Goal: Task Accomplishment & Management: Complete application form

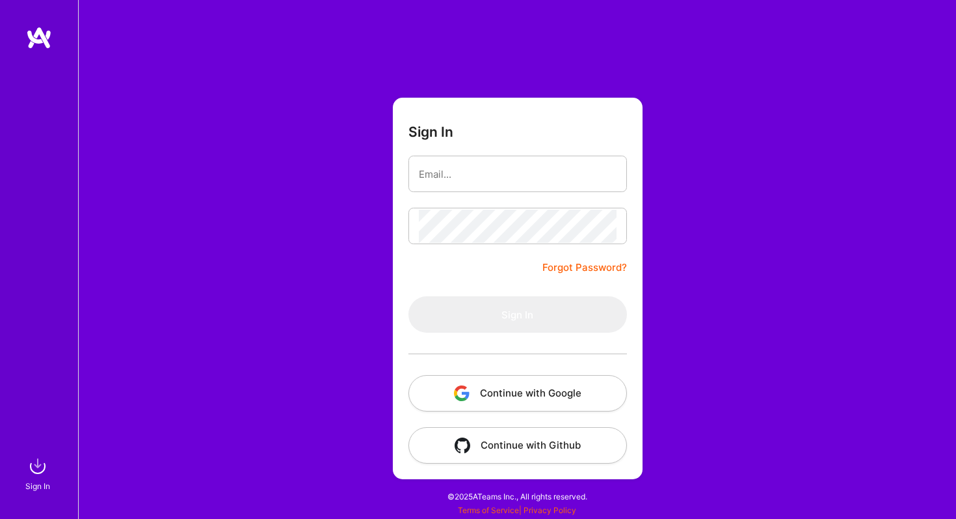
click at [530, 392] on button "Continue with Google" at bounding box center [518, 393] width 219 height 36
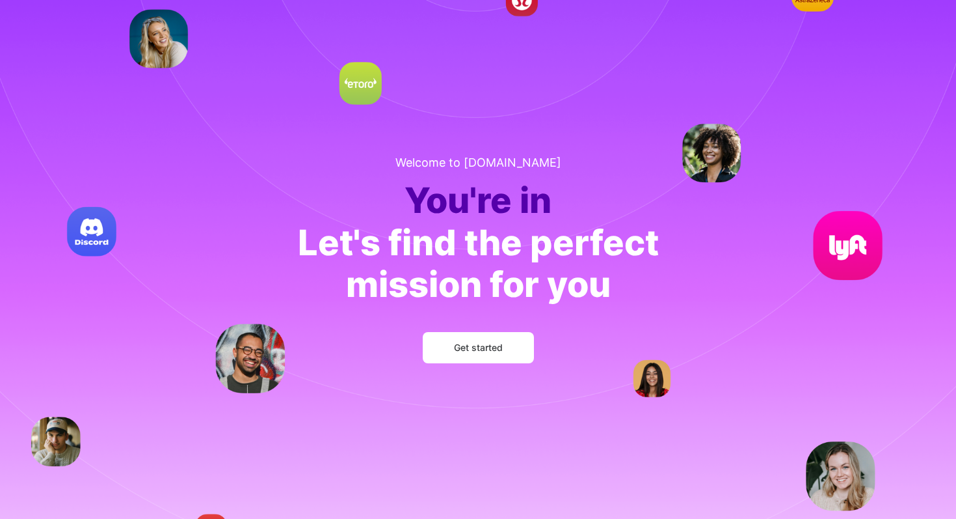
click at [493, 338] on button "Get started" at bounding box center [478, 347] width 111 height 31
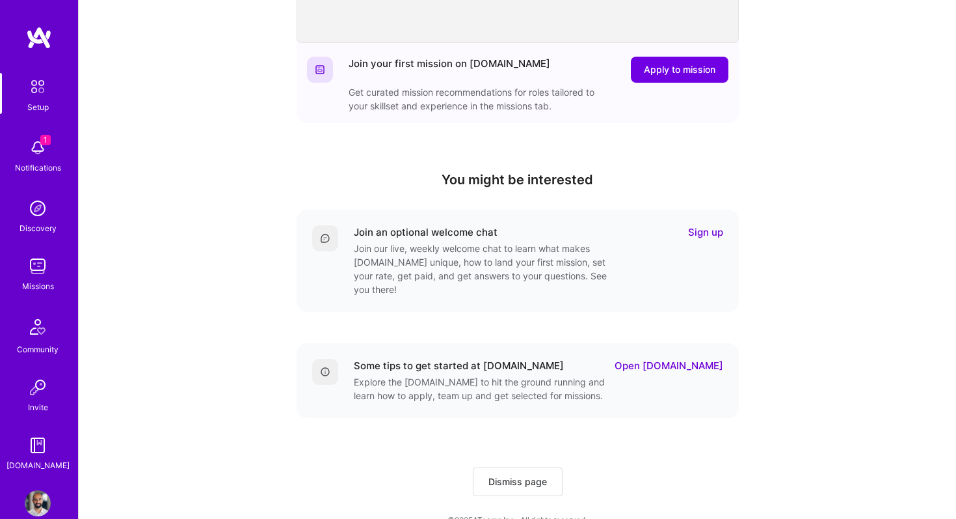
scroll to position [317, 0]
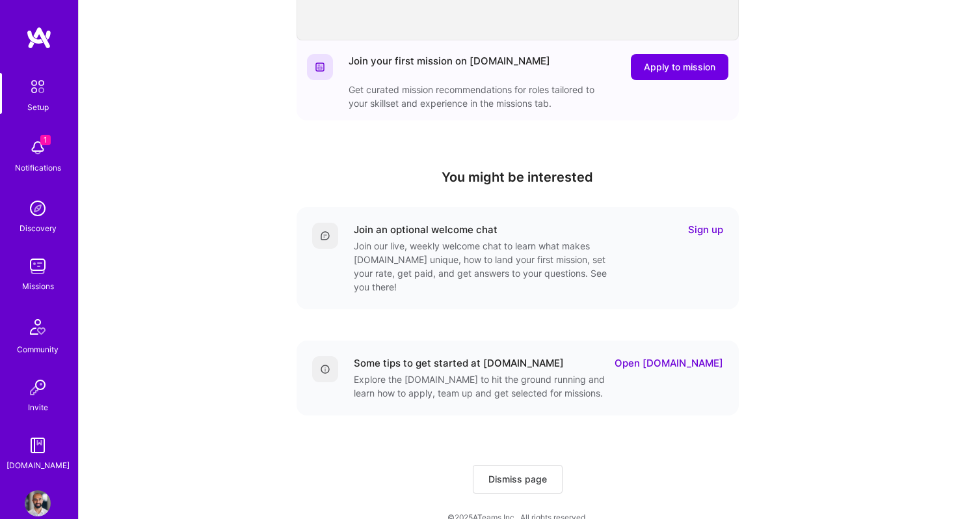
click at [696, 226] on link "Sign up" at bounding box center [705, 230] width 35 height 14
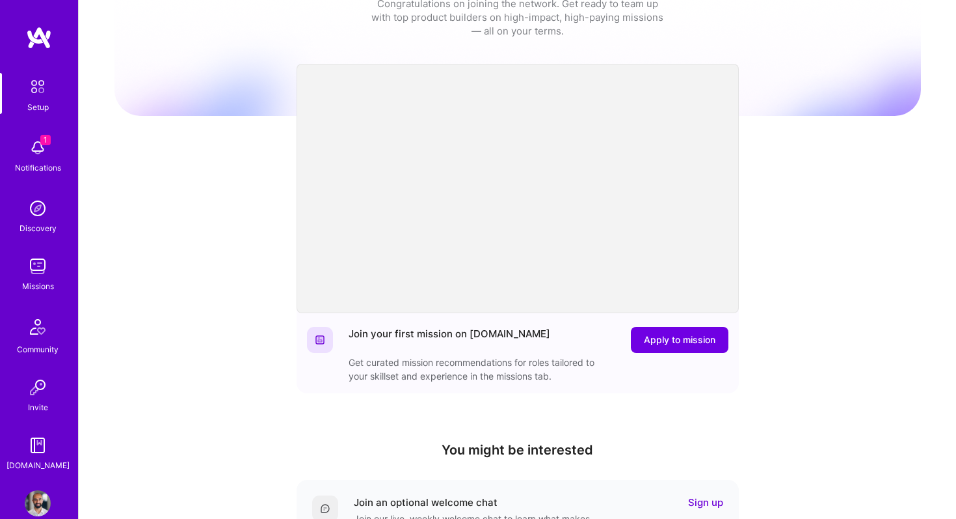
scroll to position [0, 0]
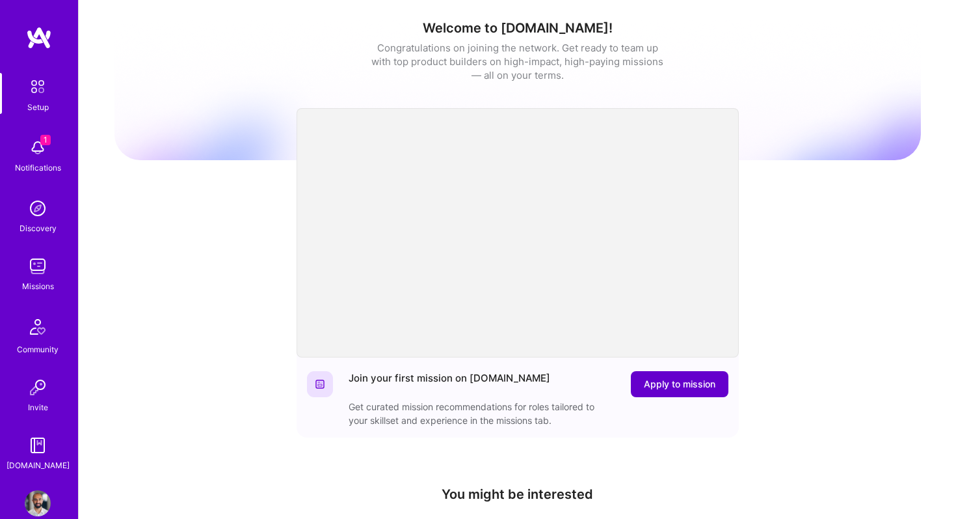
click at [677, 386] on span "Apply to mission" at bounding box center [680, 383] width 72 height 13
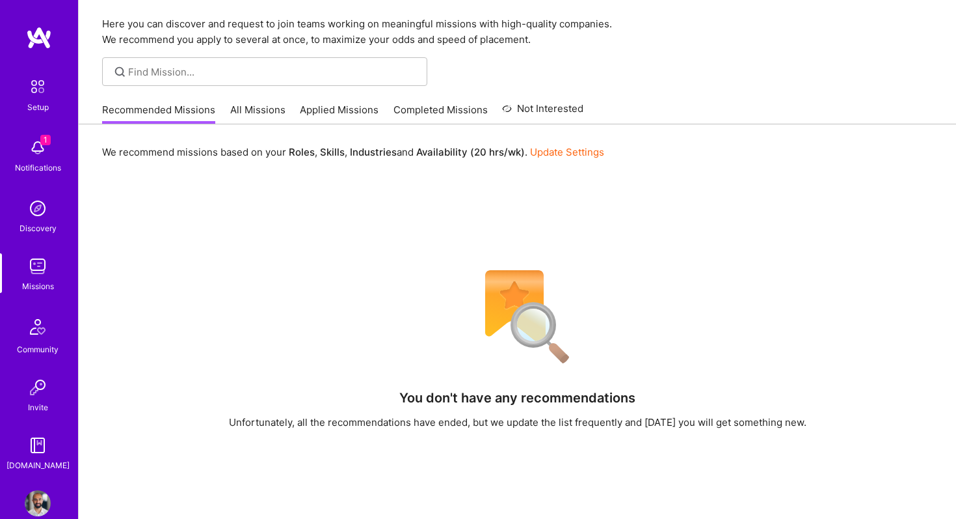
scroll to position [44, 0]
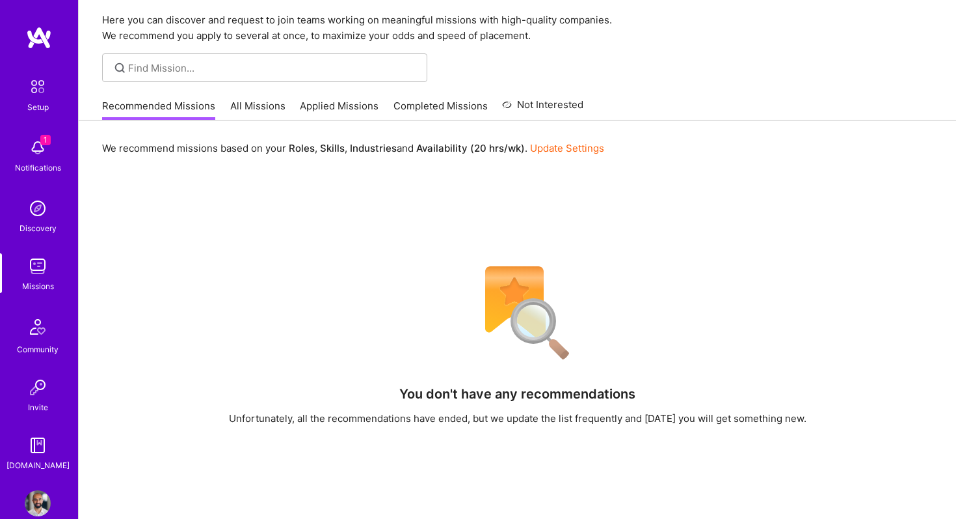
click at [242, 108] on link "All Missions" at bounding box center [257, 109] width 55 height 21
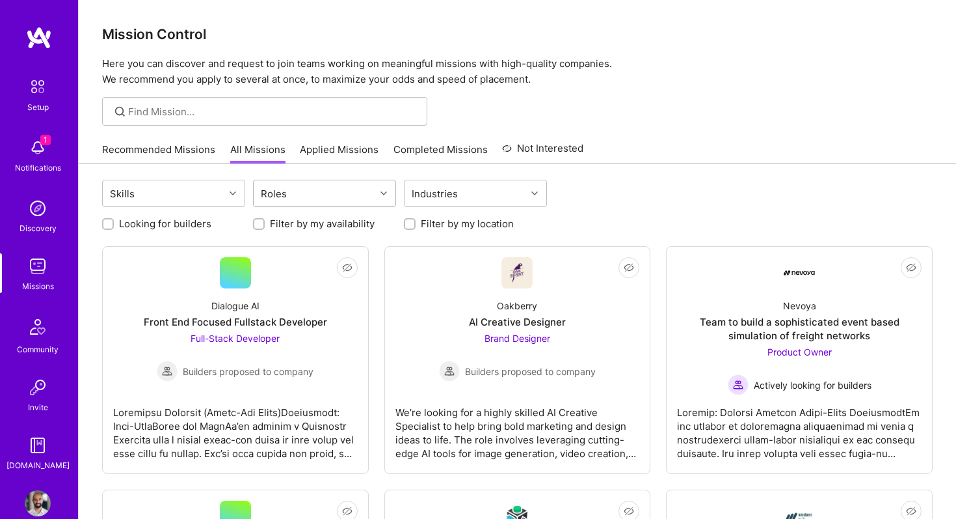
scroll to position [7, 0]
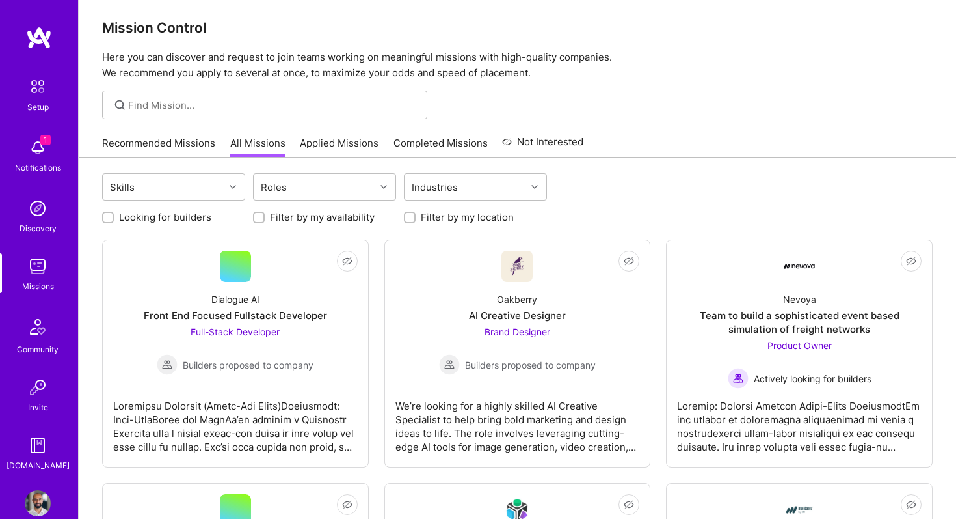
click at [353, 147] on link "Applied Missions" at bounding box center [339, 146] width 79 height 21
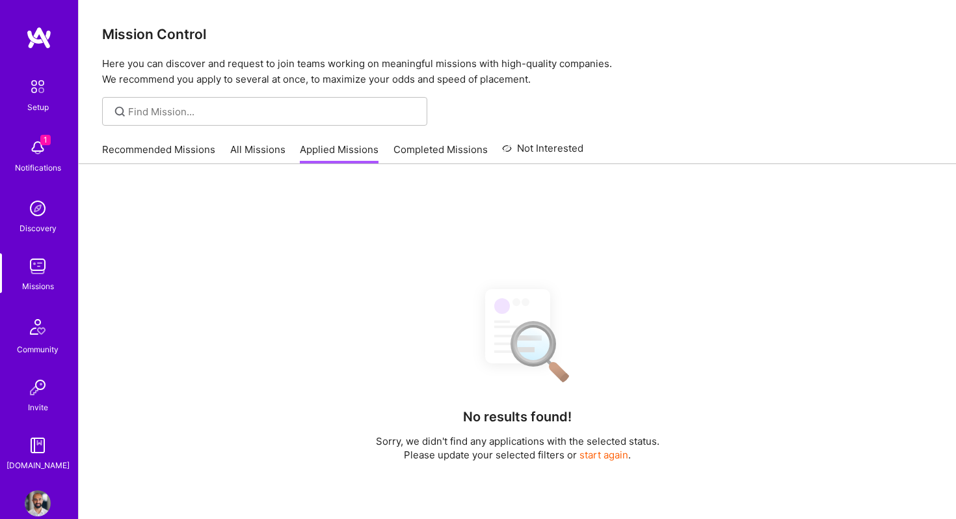
click at [440, 153] on link "Completed Missions" at bounding box center [441, 152] width 94 height 21
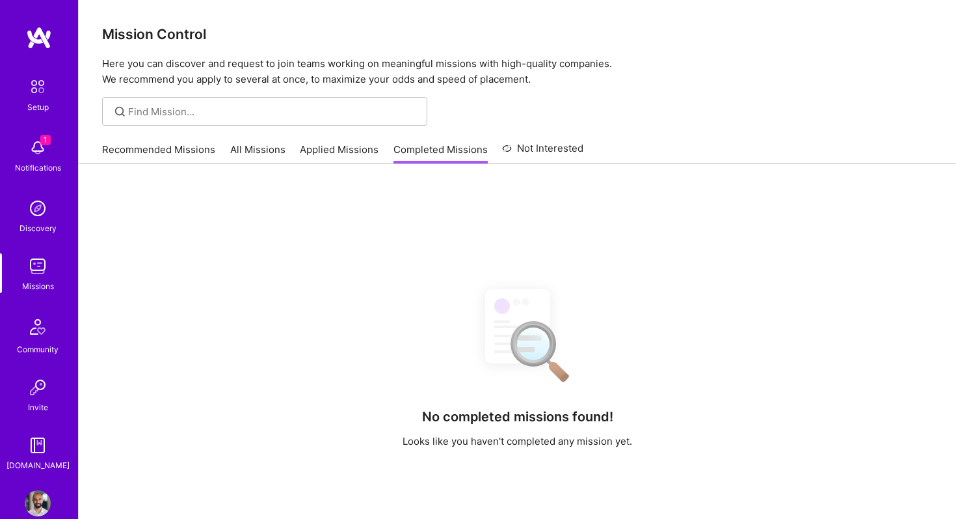
click at [254, 149] on link "All Missions" at bounding box center [257, 152] width 55 height 21
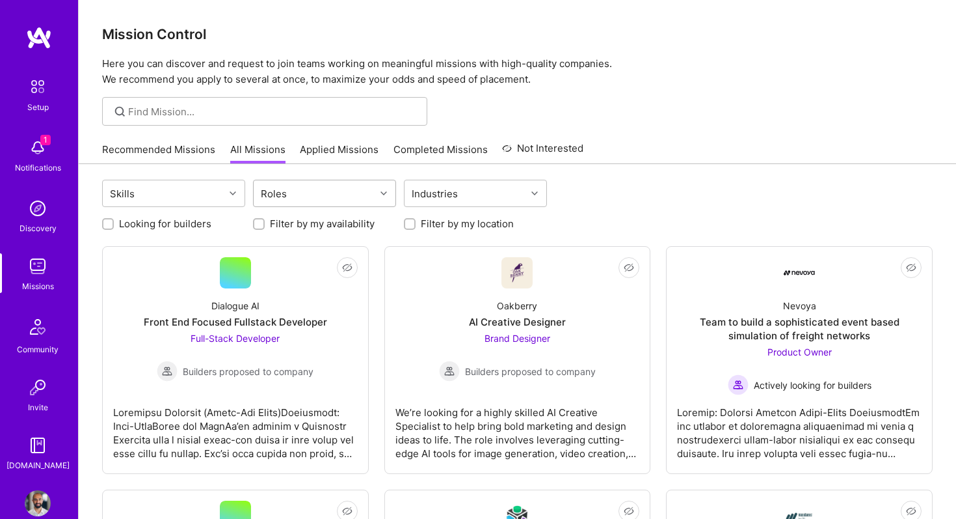
click at [334, 200] on div "Roles" at bounding box center [315, 193] width 122 height 26
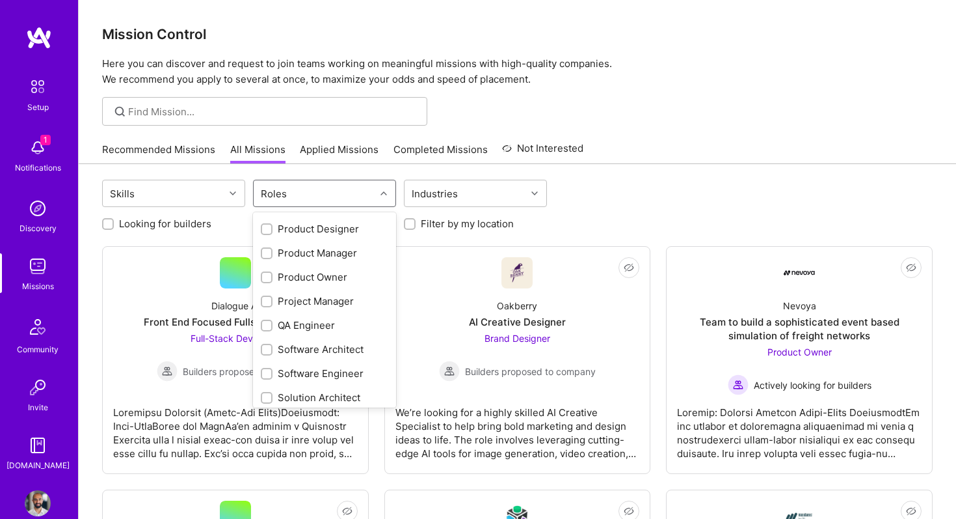
scroll to position [429, 0]
click at [267, 230] on input "checkbox" at bounding box center [267, 232] width 9 height 9
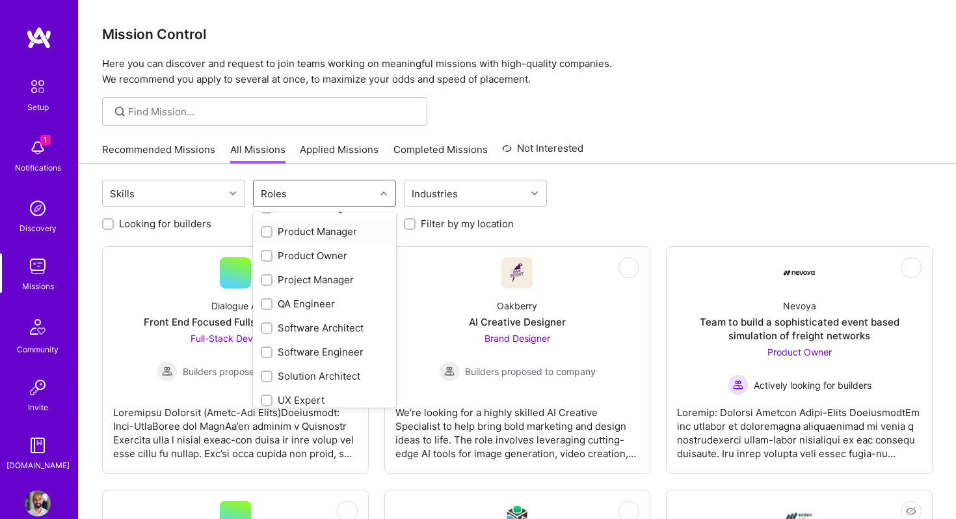
checkbox input "true"
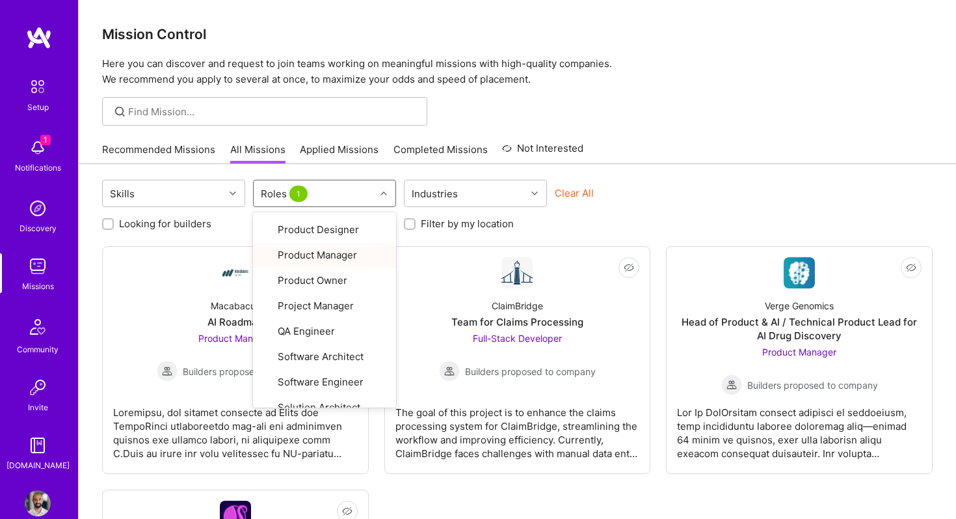
click at [652, 196] on div "Clear All" at bounding box center [626, 198] width 143 height 24
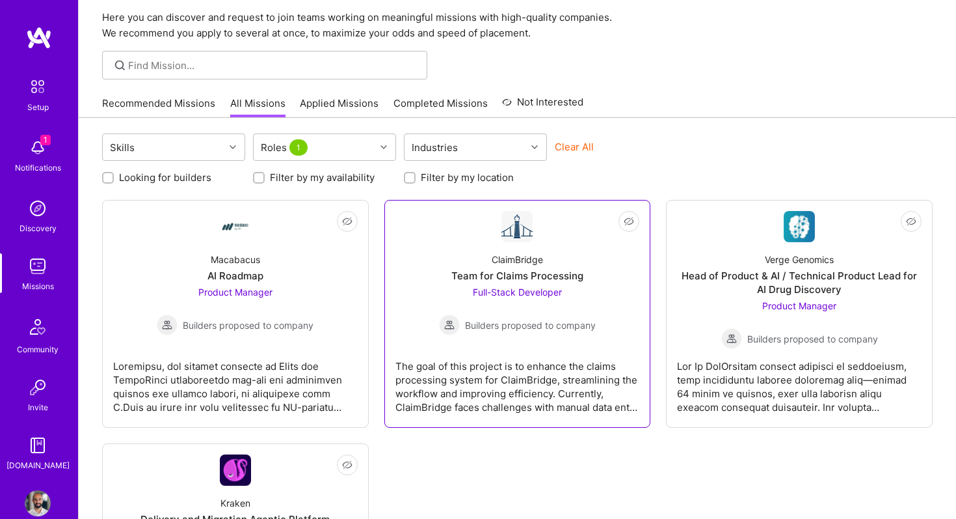
scroll to position [45, 0]
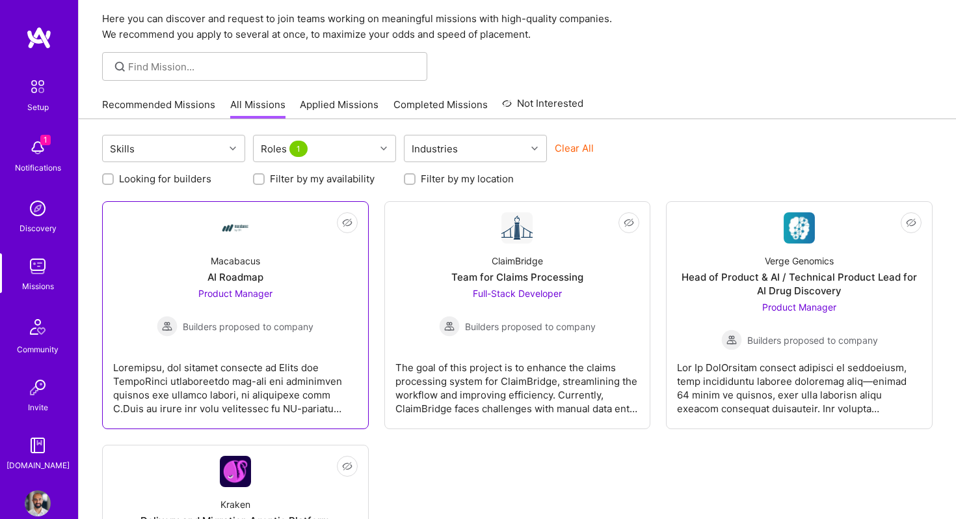
click at [173, 224] on link "Not Interested Macabacus AI Roadmap Product Manager Builders proposed to company" at bounding box center [235, 315] width 245 height 206
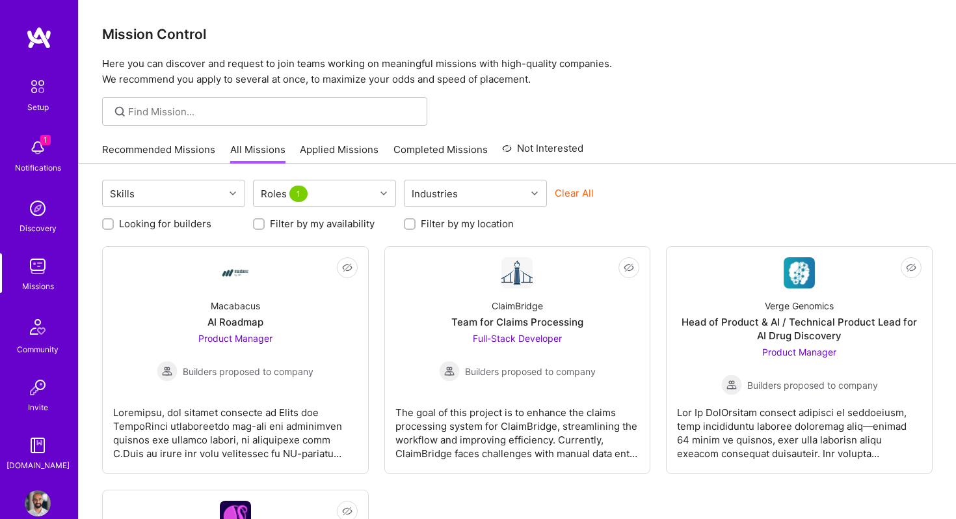
scroll to position [45, 0]
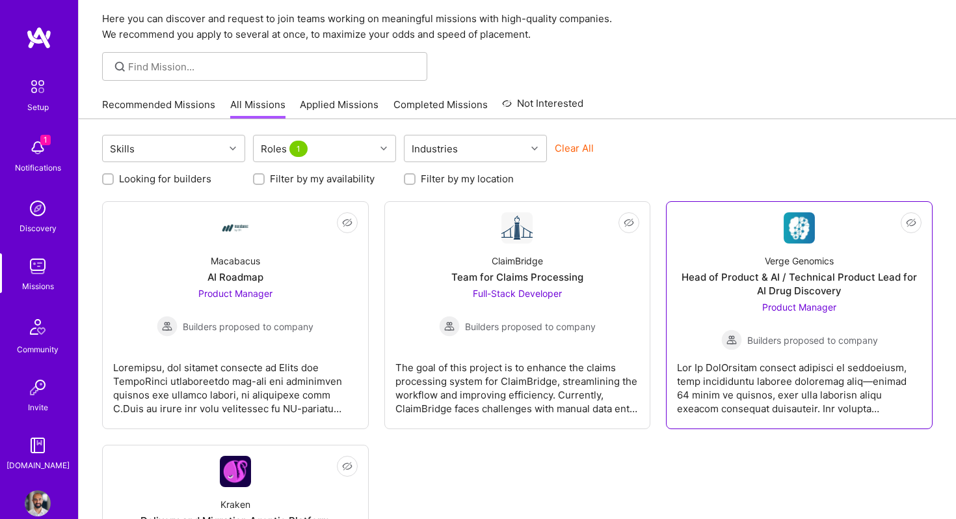
click at [852, 300] on div "Product Manager Builders proposed to company" at bounding box center [800, 325] width 157 height 50
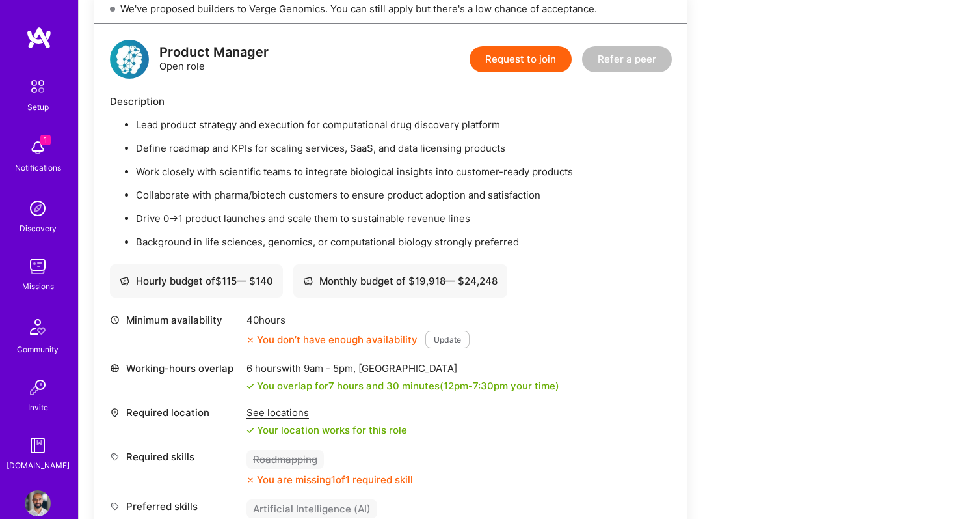
scroll to position [314, 0]
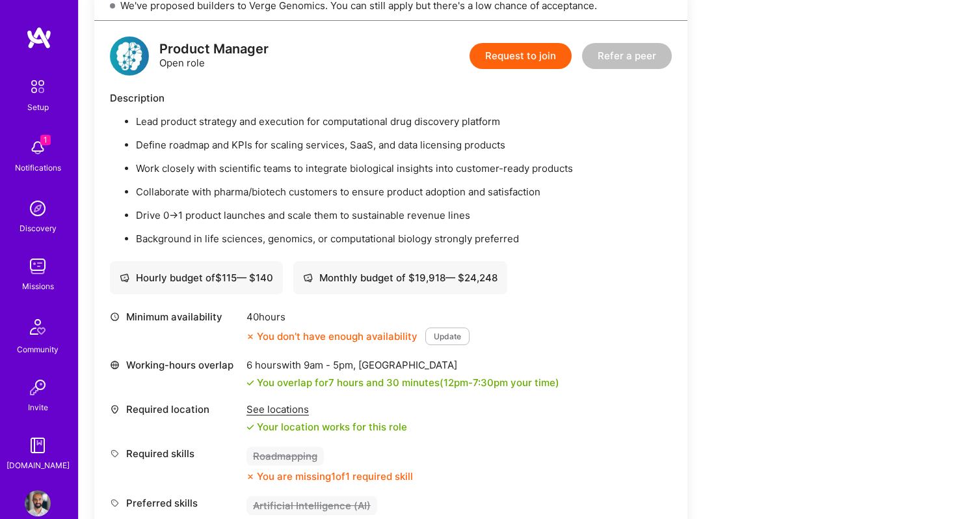
click at [352, 274] on div "Monthly budget of $ 19,918 — $ 24,248" at bounding box center [400, 278] width 195 height 14
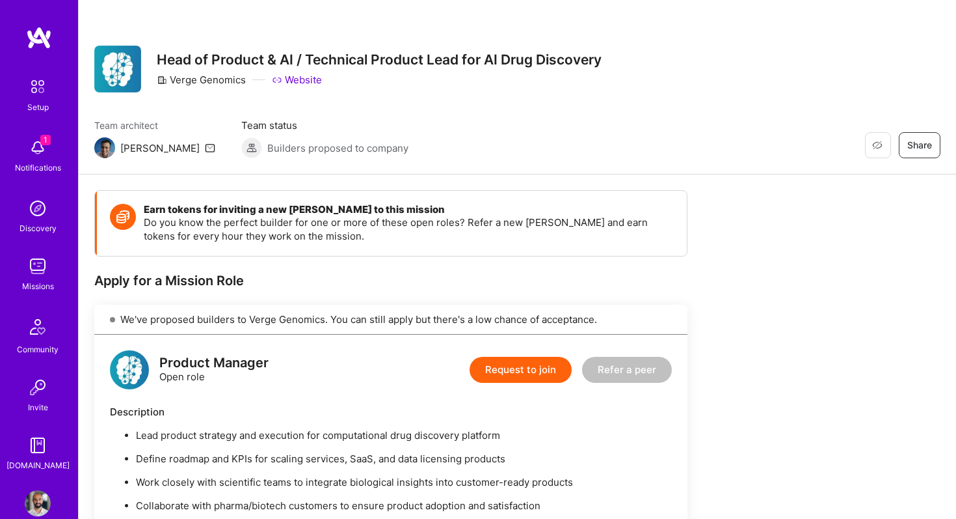
scroll to position [1, 0]
click at [44, 151] on img at bounding box center [38, 148] width 26 height 26
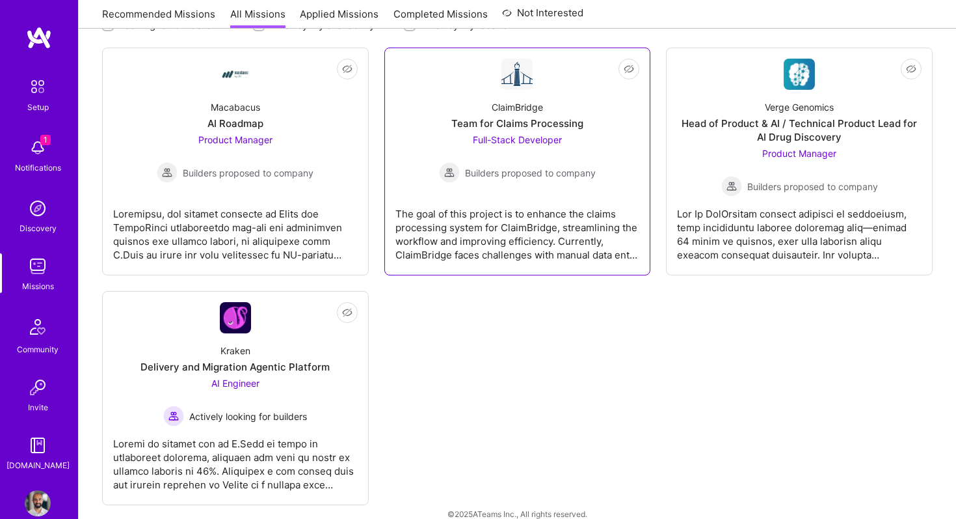
scroll to position [216, 0]
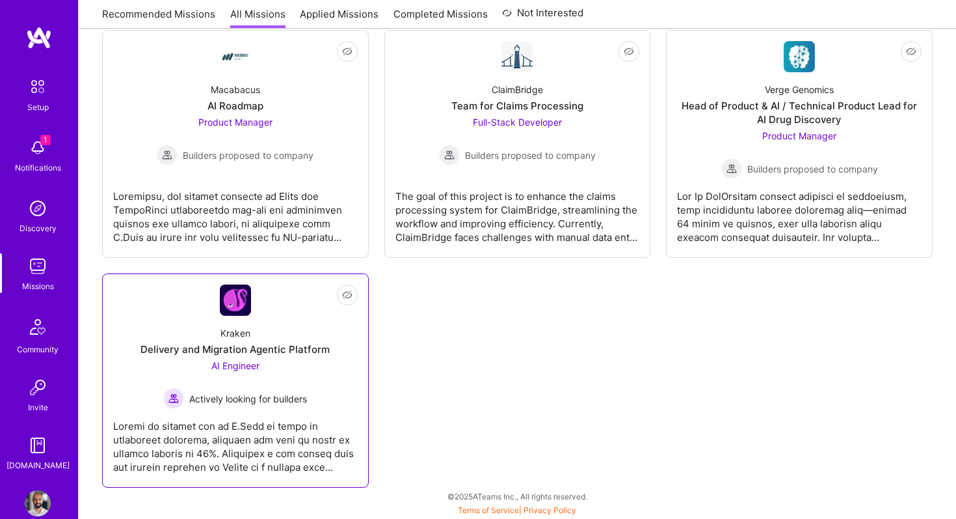
click at [297, 340] on div "Kraken Delivery and Migration Agentic Platform AI Engineer Actively looking for…" at bounding box center [235, 362] width 245 height 93
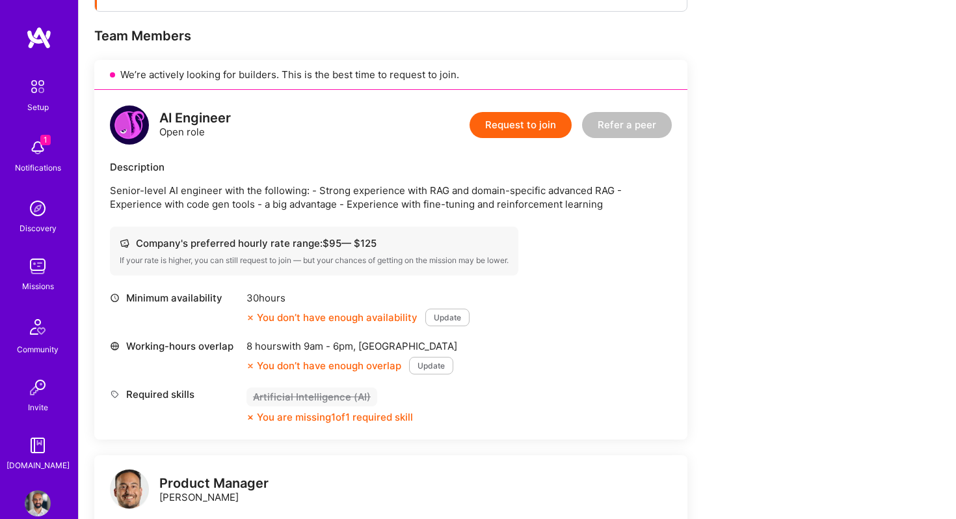
scroll to position [244, 0]
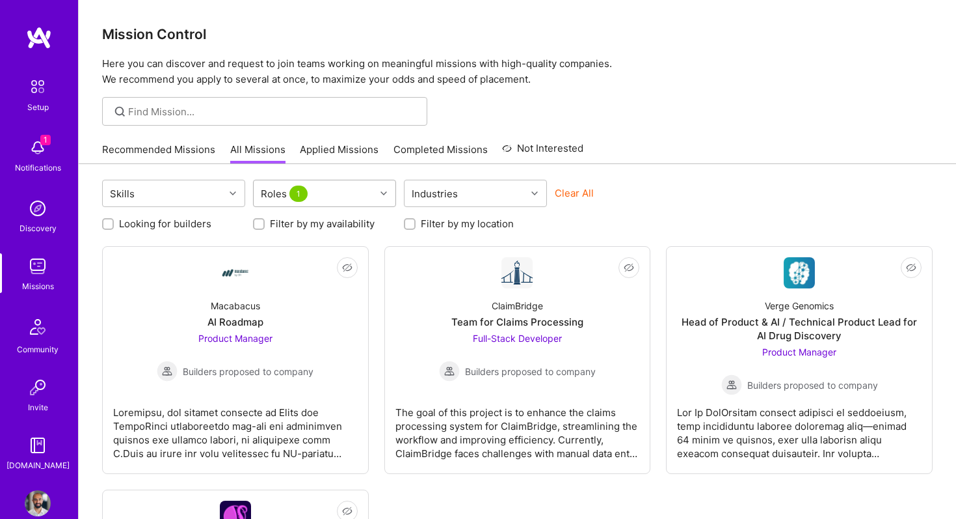
click at [312, 198] on div "Roles 1" at bounding box center [315, 193] width 122 height 26
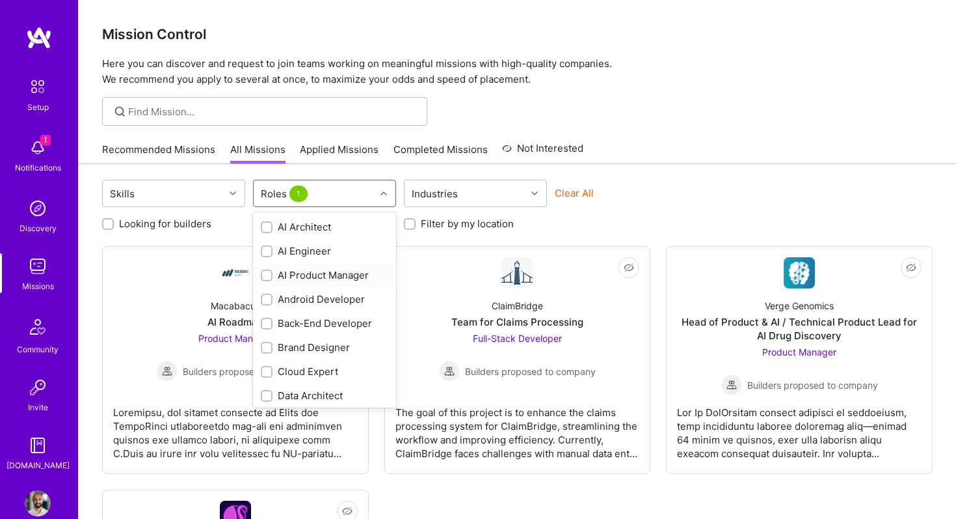
click at [269, 275] on input "checkbox" at bounding box center [267, 275] width 9 height 9
checkbox input "true"
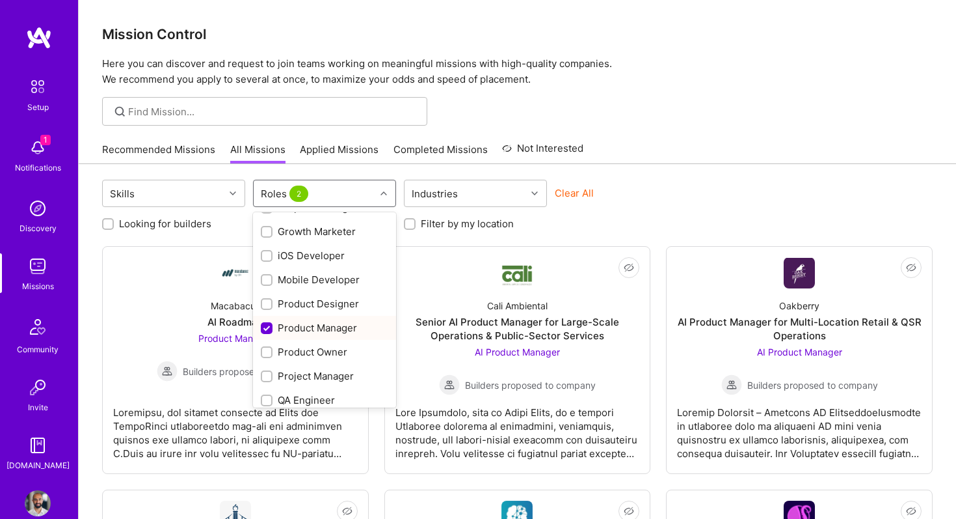
scroll to position [334, 0]
click at [267, 351] on input "checkbox" at bounding box center [267, 351] width 9 height 9
checkbox input "true"
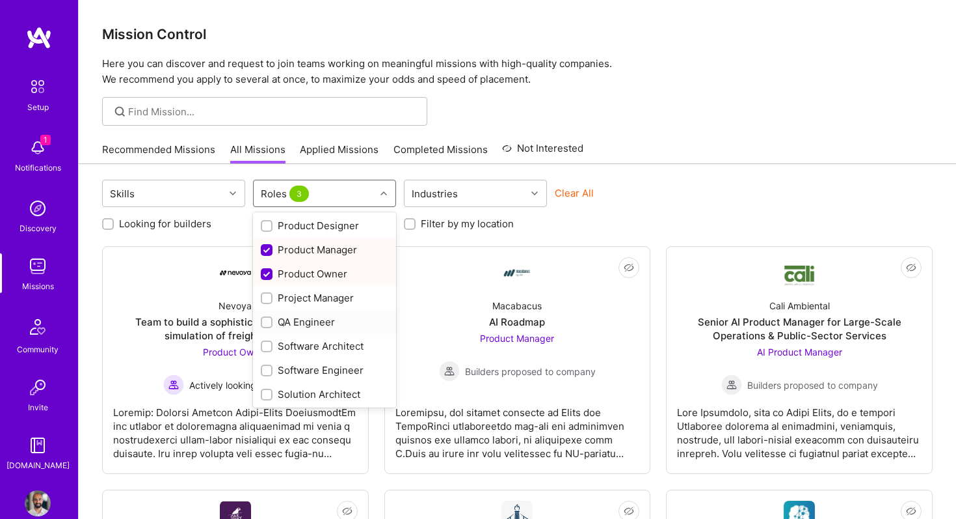
scroll to position [413, 0]
click at [267, 291] on div at bounding box center [267, 296] width 12 height 12
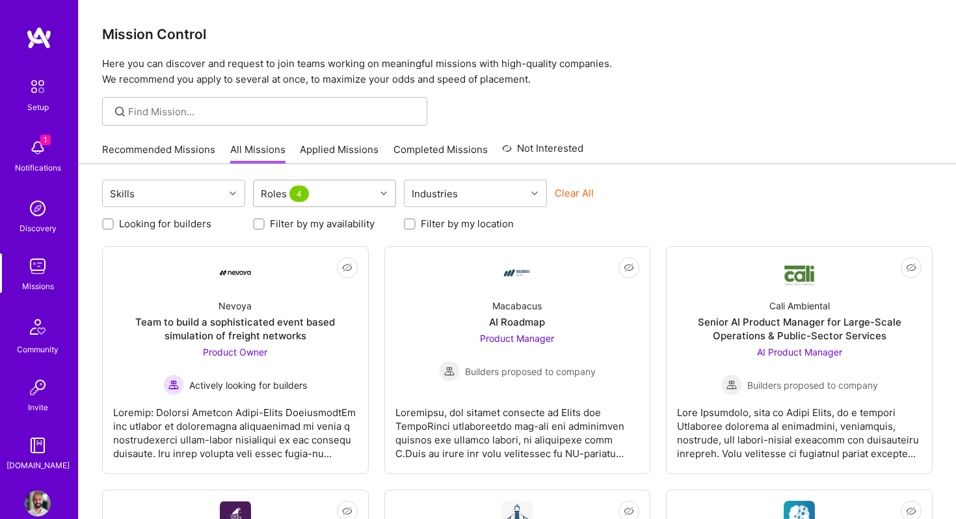
click at [325, 194] on div "Roles 4" at bounding box center [315, 193] width 122 height 26
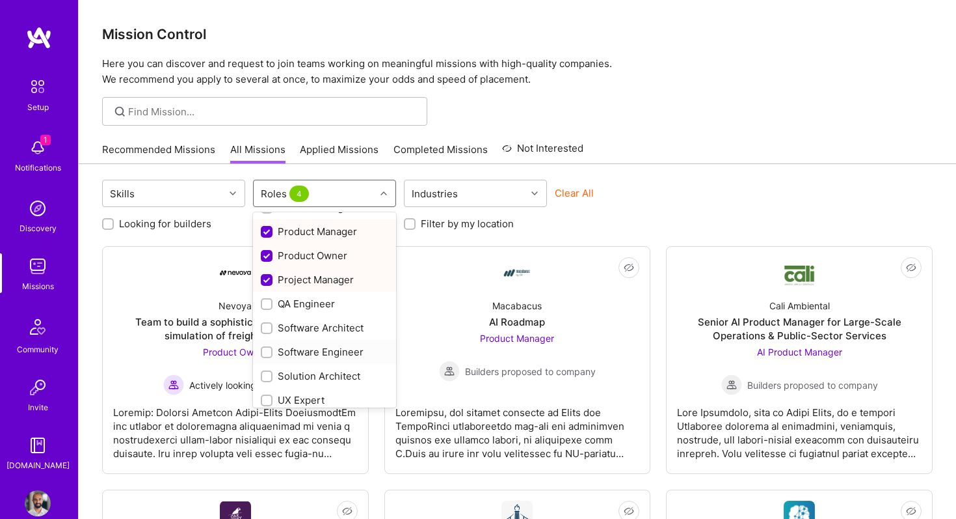
scroll to position [436, 0]
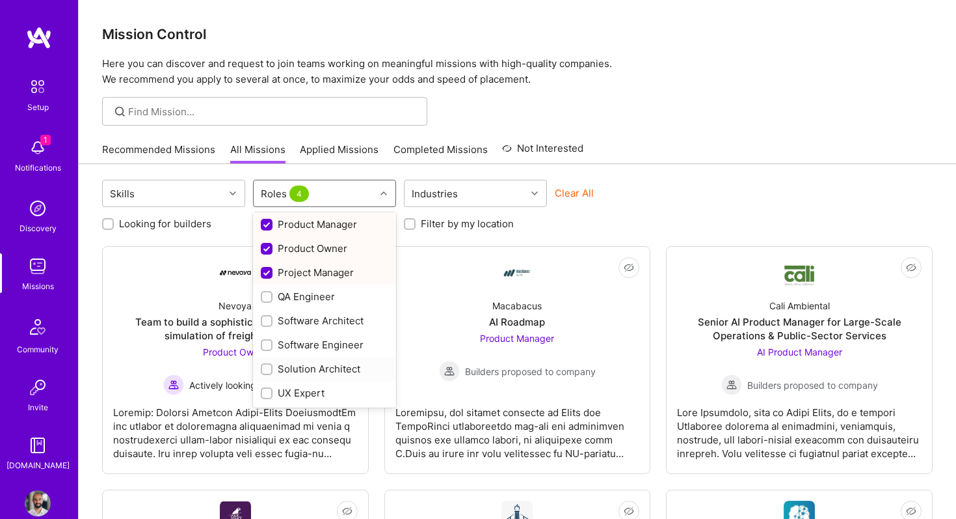
click at [266, 368] on input "checkbox" at bounding box center [267, 369] width 9 height 9
checkbox input "true"
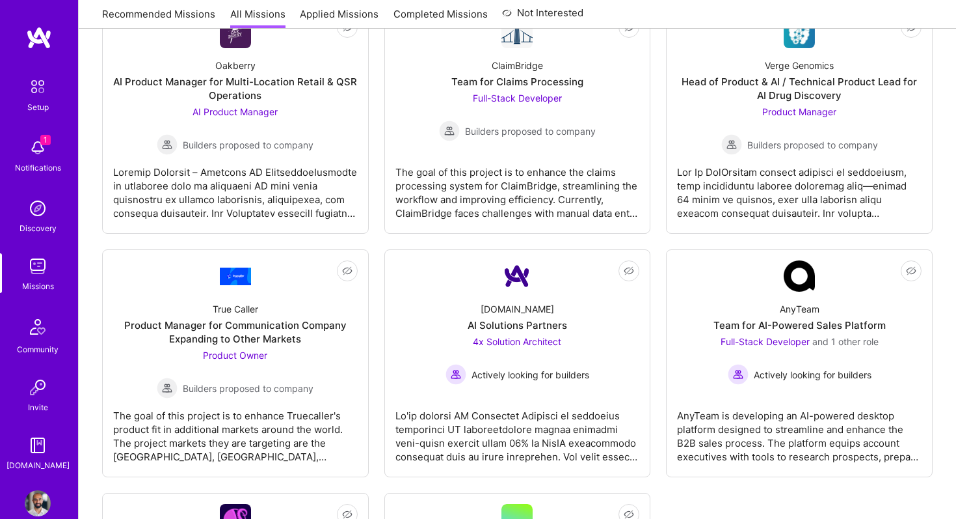
scroll to position [481, 0]
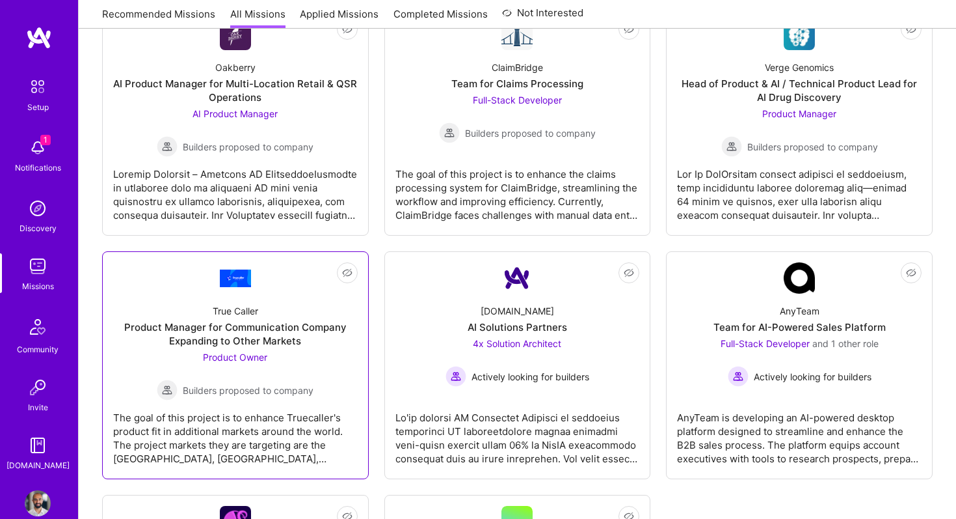
click at [202, 310] on div "True Caller Product Manager for Communication Company Expanding to Other Market…" at bounding box center [235, 346] width 245 height 107
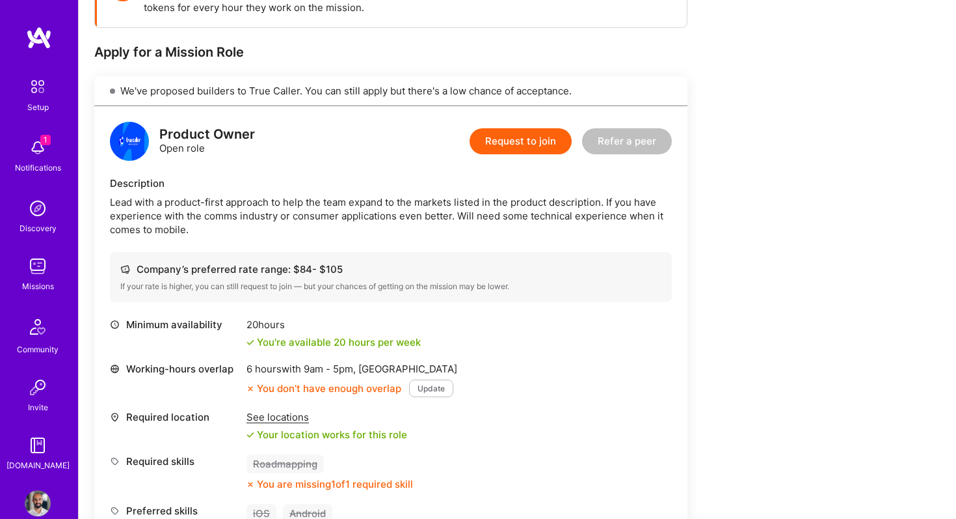
scroll to position [178, 0]
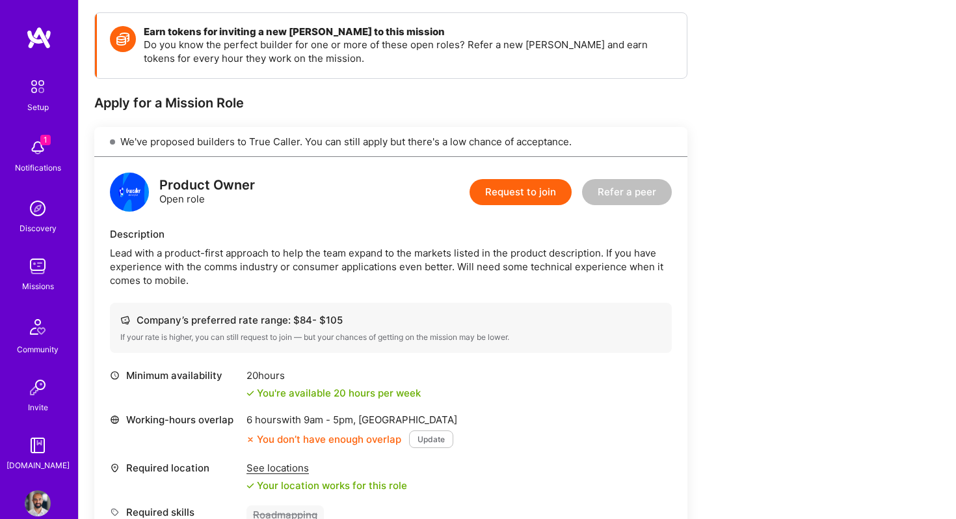
click at [520, 190] on button "Request to join" at bounding box center [521, 192] width 102 height 26
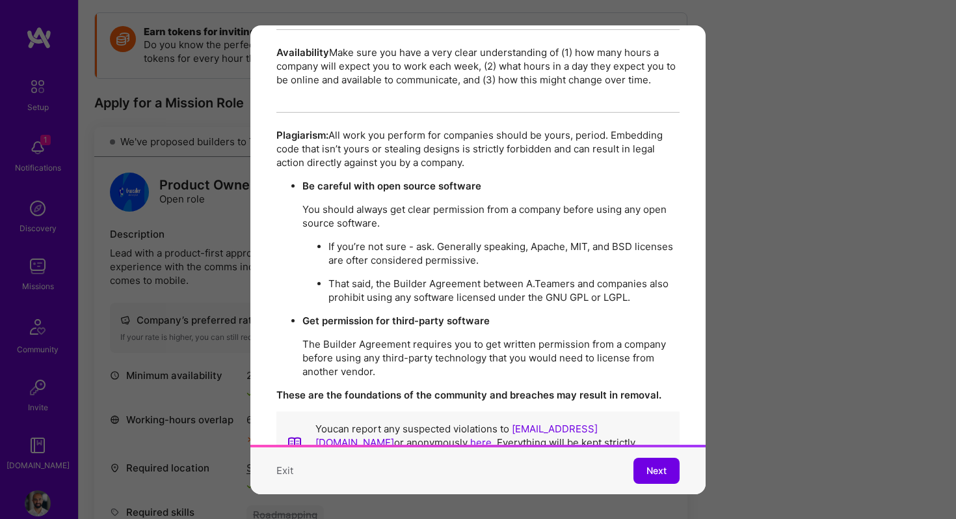
scroll to position [2232, 0]
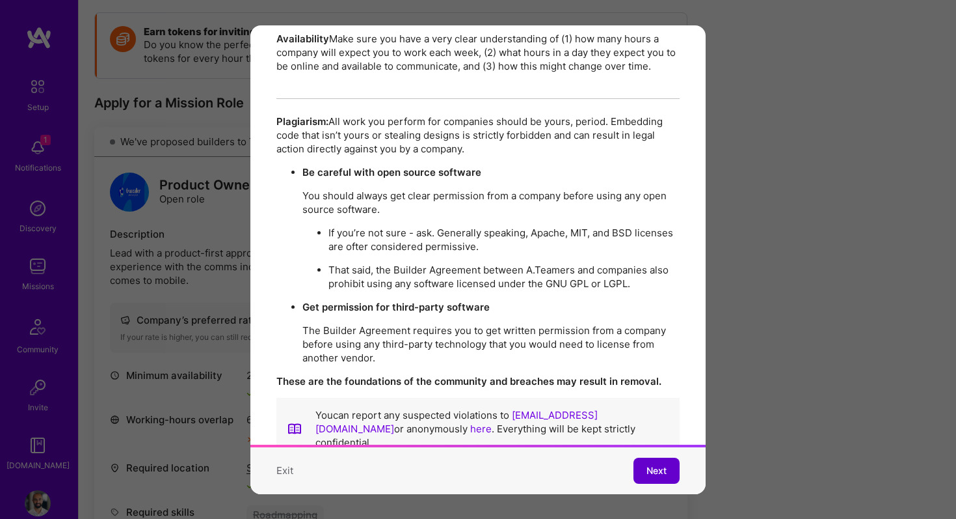
click at [647, 464] on span "Next" at bounding box center [657, 470] width 20 height 13
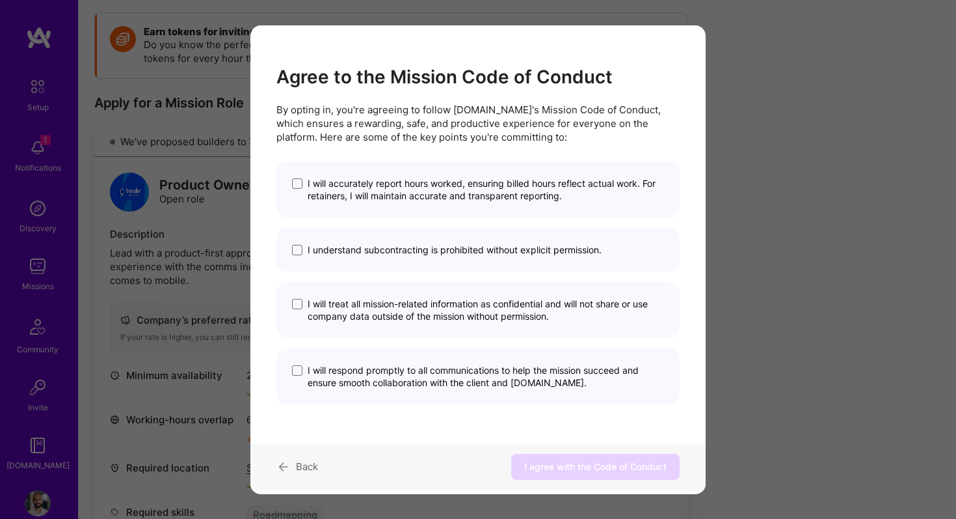
click at [304, 186] on label "I will accurately report hours worked, ensuring billed hours reflect actual wor…" at bounding box center [478, 189] width 372 height 25
click at [0, 0] on input "I will accurately report hours worked, ensuring billed hours reflect actual wor…" at bounding box center [0, 0] width 0 height 0
click at [301, 248] on span "modal" at bounding box center [297, 250] width 10 height 10
click at [0, 0] on input "I understand subcontracting is prohibited without explicit permission." at bounding box center [0, 0] width 0 height 0
click at [298, 308] on span "modal" at bounding box center [297, 304] width 10 height 10
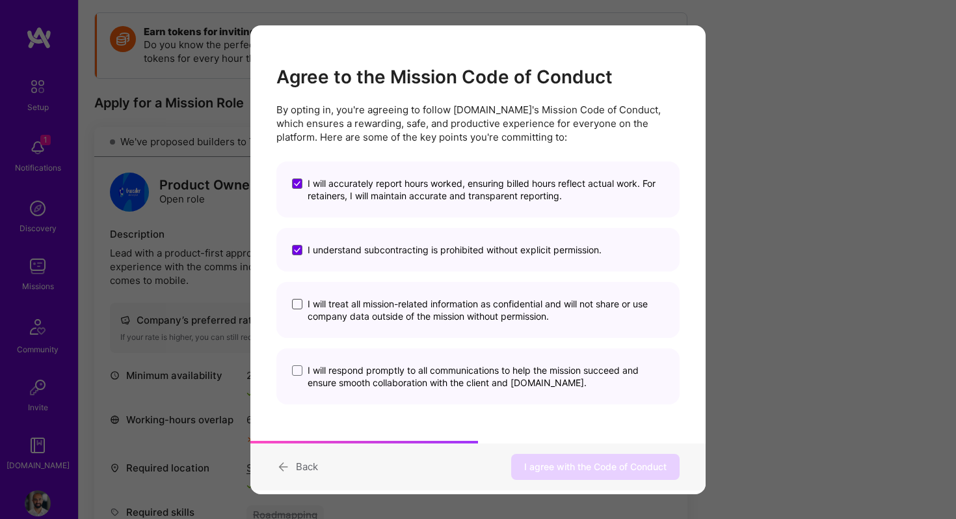
click at [0, 0] on input "I will treat all mission-related information as confidential and will not share…" at bounding box center [0, 0] width 0 height 0
click at [301, 375] on label "I will respond promptly to all communications to help the mission succeed and e…" at bounding box center [478, 376] width 372 height 25
click at [0, 0] on input "I will respond promptly to all communications to help the mission succeed and e…" at bounding box center [0, 0] width 0 height 0
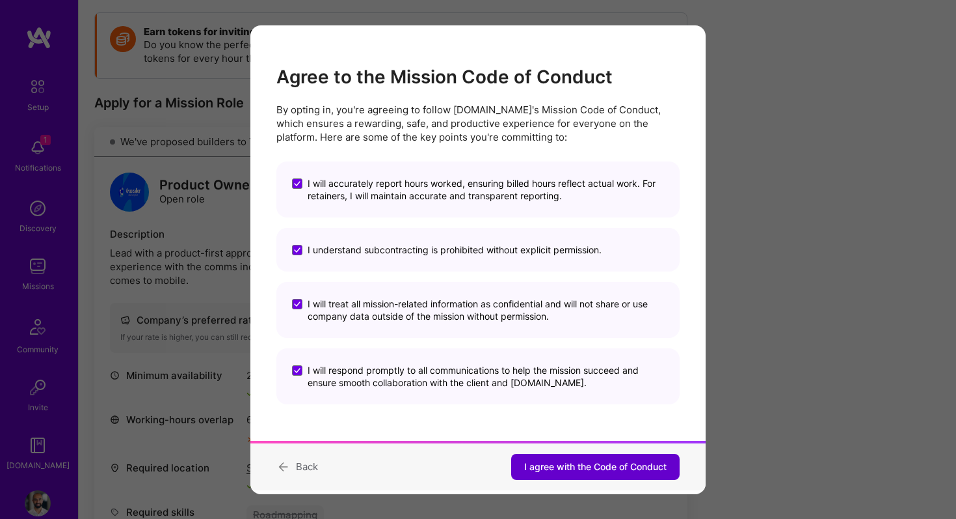
click at [617, 463] on span "I agree with the Code of Conduct" at bounding box center [595, 466] width 142 height 13
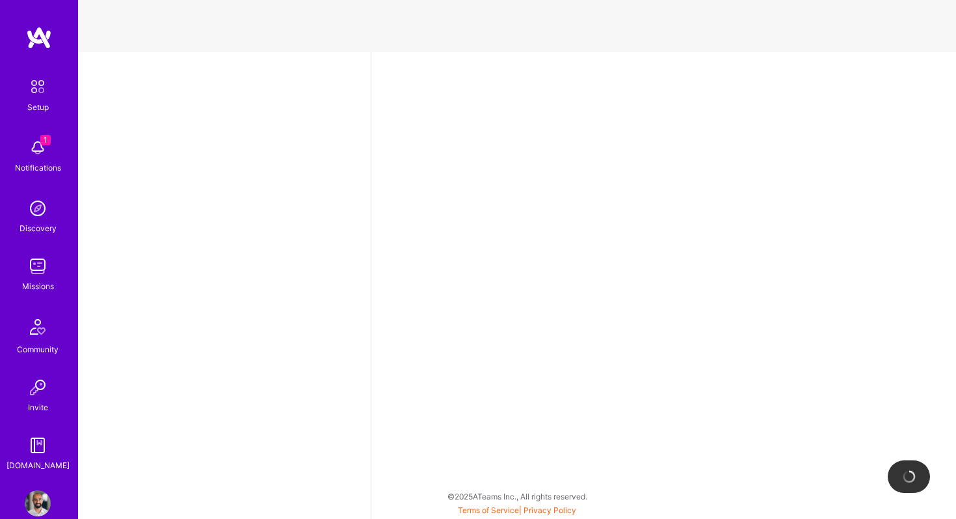
select select "US"
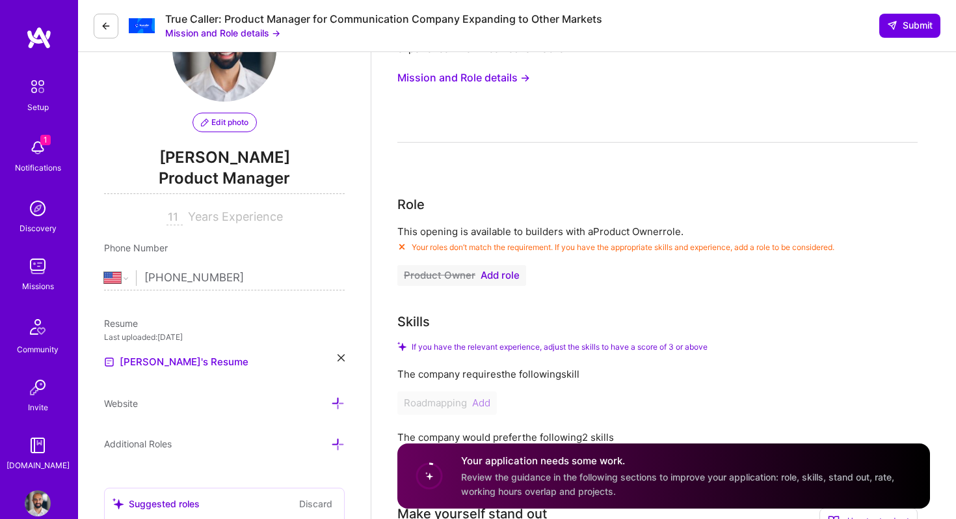
scroll to position [85, 0]
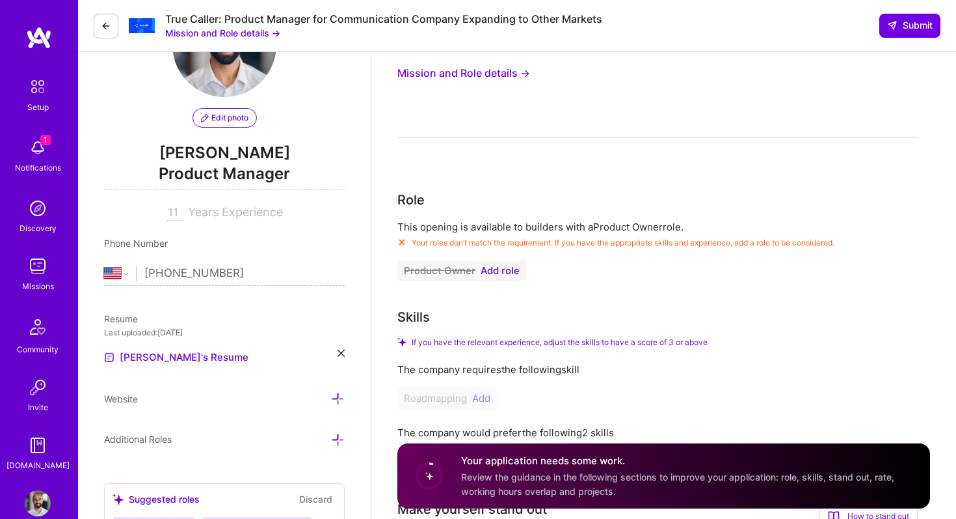
click at [497, 269] on span "Add role" at bounding box center [500, 270] width 39 height 10
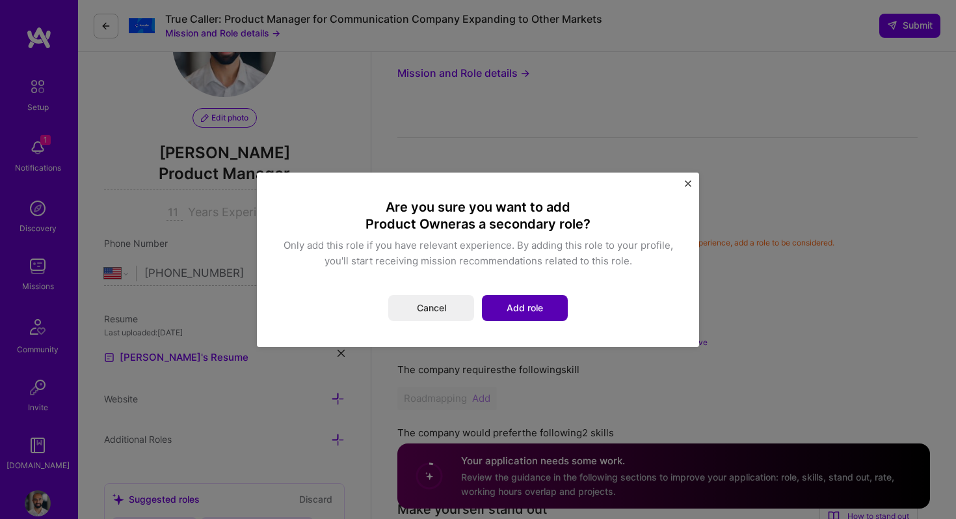
click at [525, 302] on button "Add role" at bounding box center [525, 308] width 86 height 26
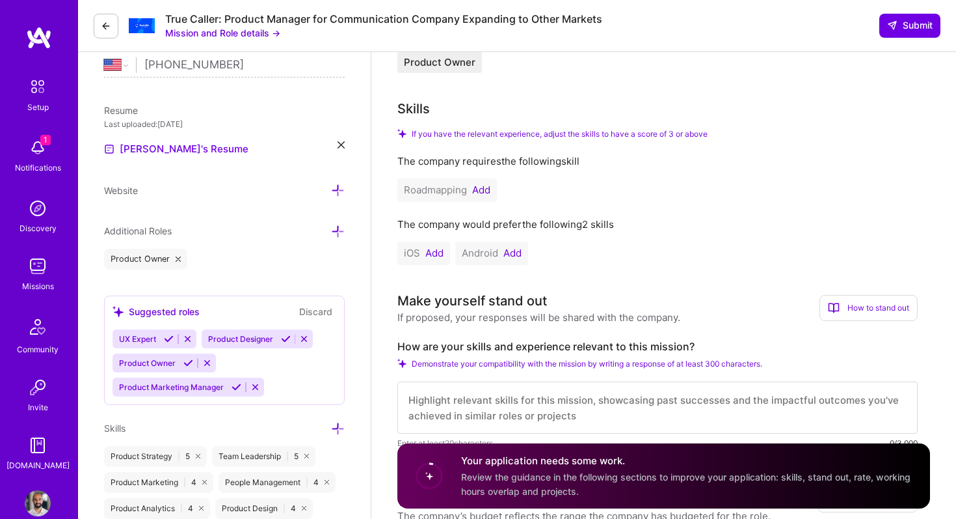
scroll to position [314, 0]
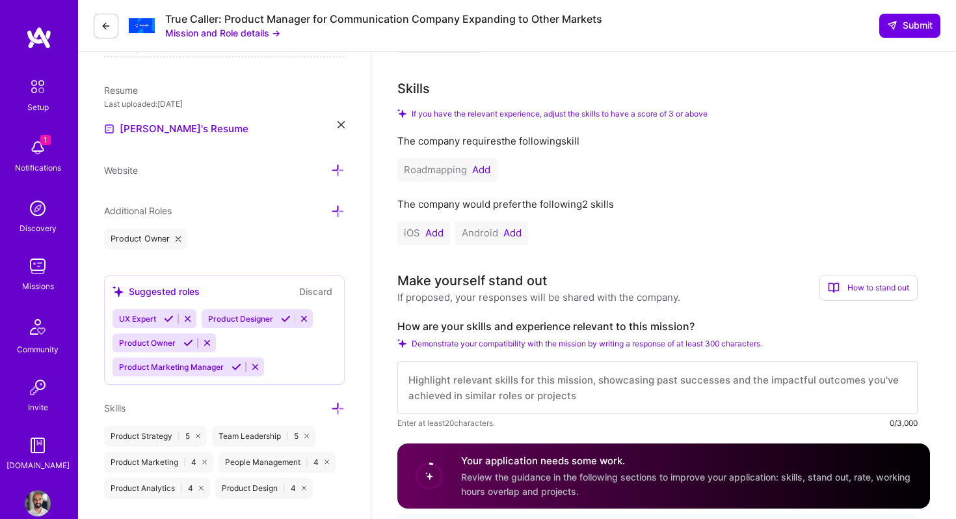
click at [484, 165] on button "Add" at bounding box center [481, 170] width 18 height 10
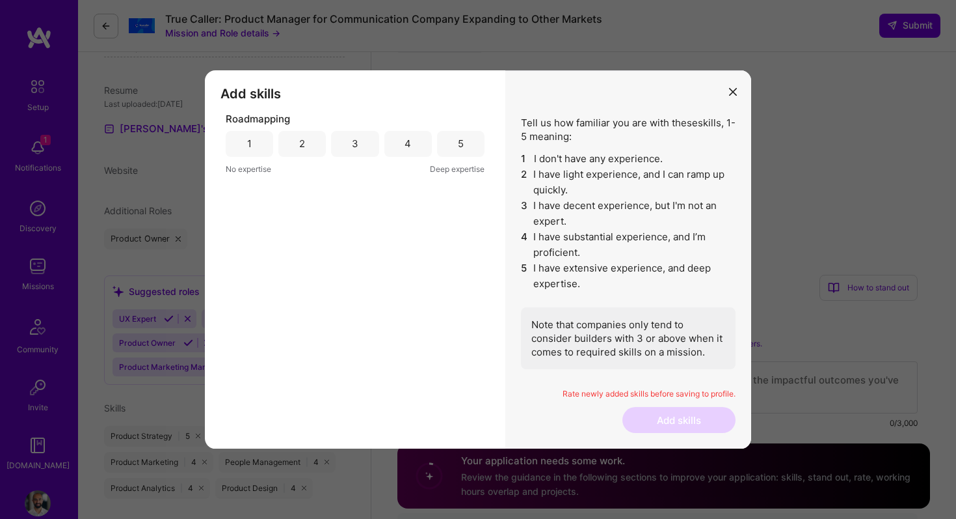
click at [457, 142] on div "5" at bounding box center [460, 144] width 47 height 26
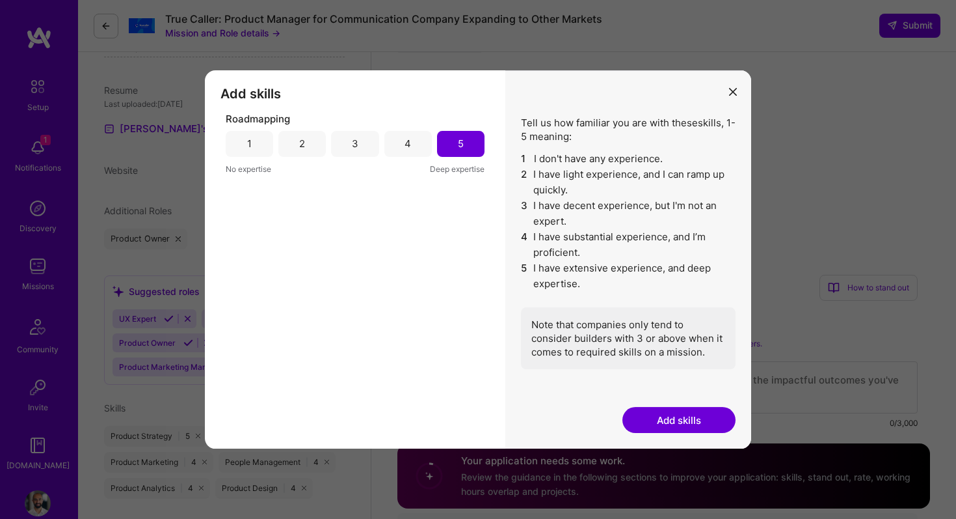
click at [646, 414] on button "Add skills" at bounding box center [679, 420] width 113 height 26
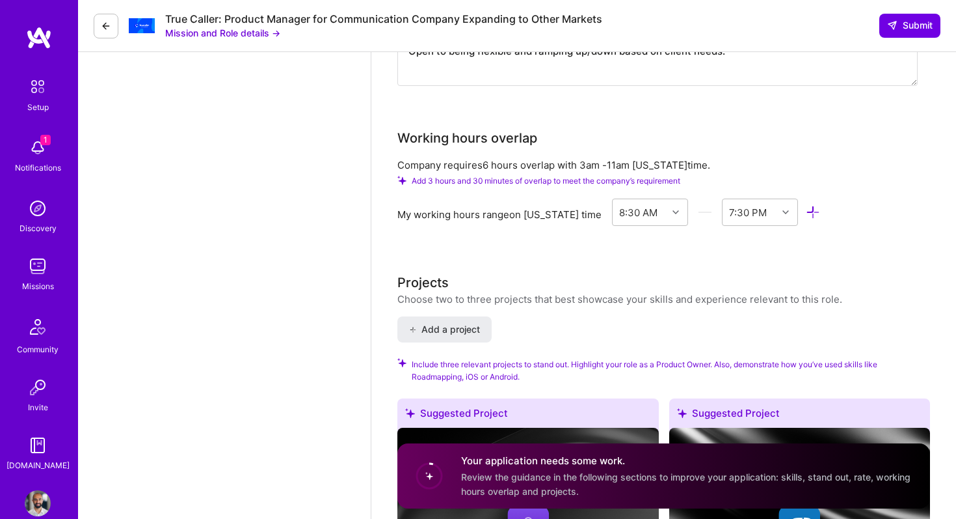
scroll to position [1231, 0]
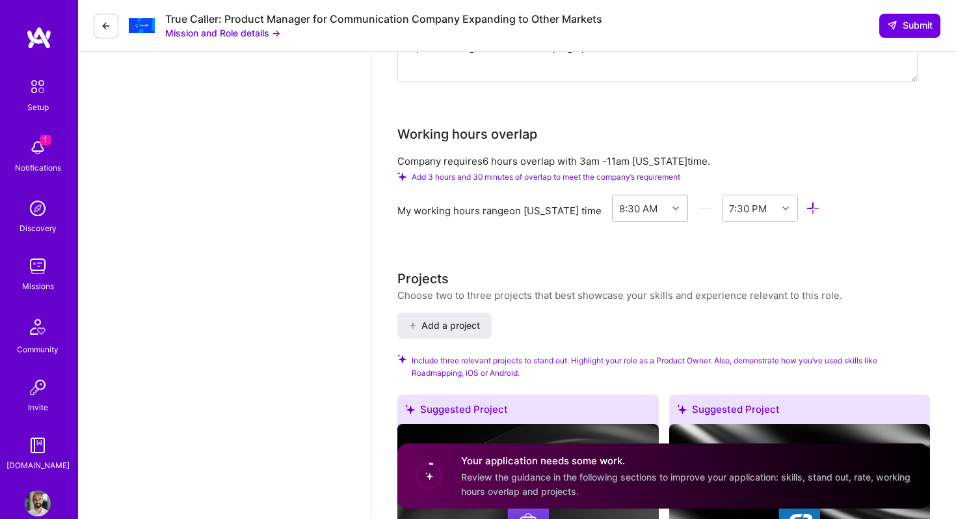
click at [641, 213] on div "8:30 AM" at bounding box center [638, 208] width 38 height 14
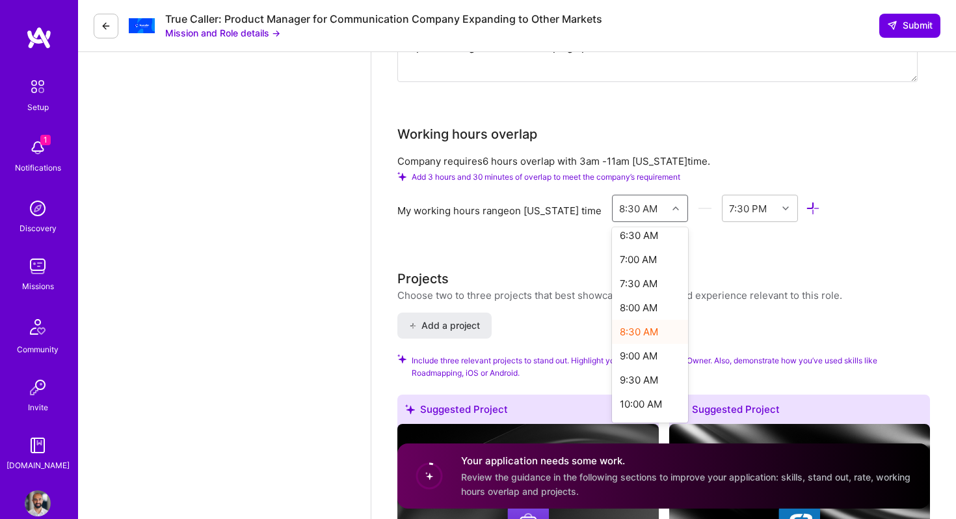
scroll to position [329, 0]
click at [651, 304] on div "8:00 AM" at bounding box center [650, 298] width 76 height 24
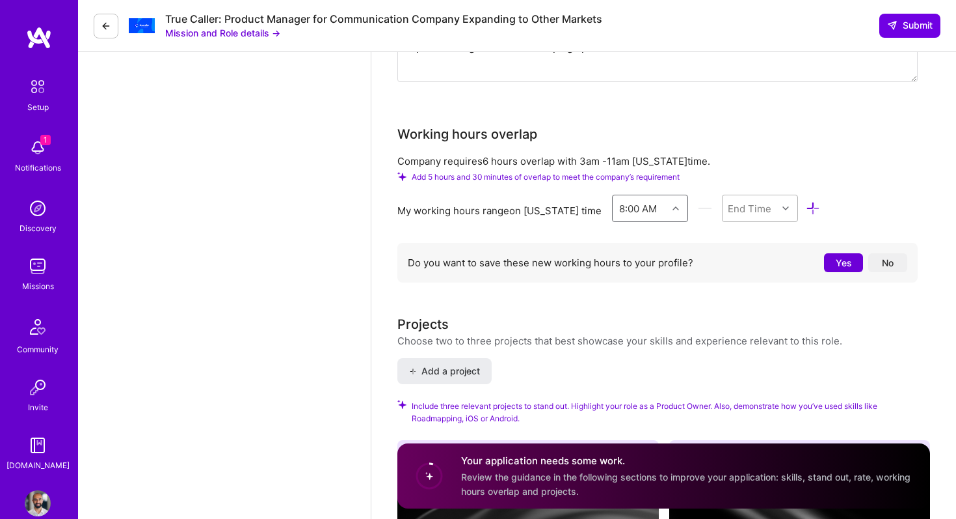
click at [750, 215] on div "End Time" at bounding box center [750, 208] width 55 height 26
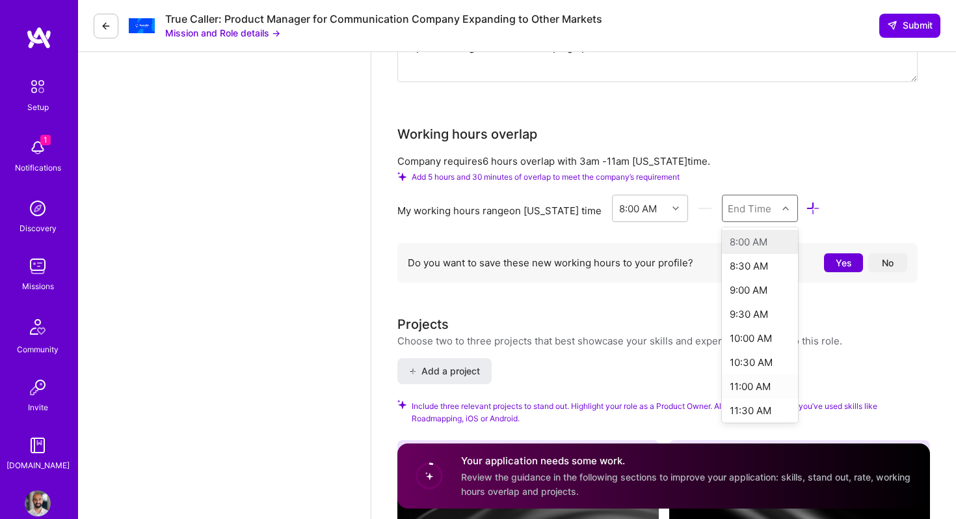
click at [756, 381] on div "11:00 AM" at bounding box center [760, 386] width 76 height 24
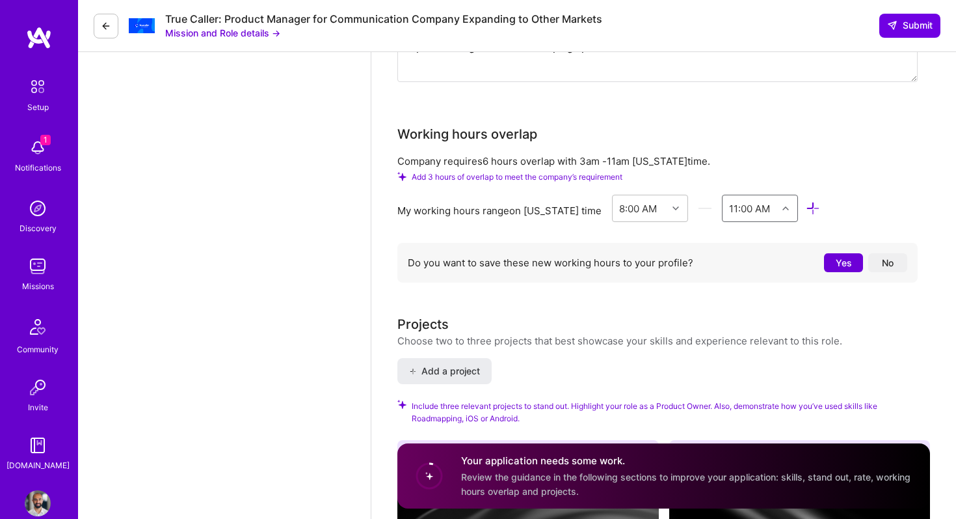
click at [887, 262] on button "No" at bounding box center [888, 262] width 39 height 19
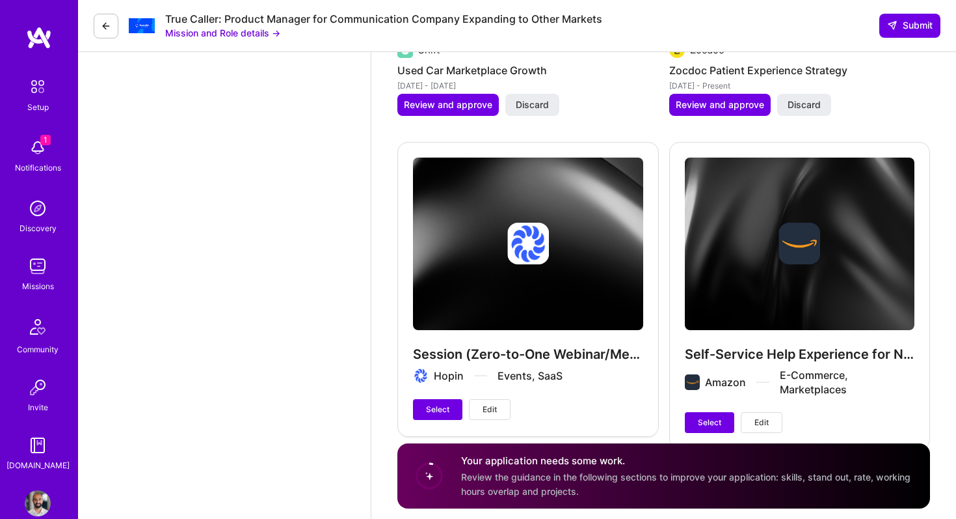
scroll to position [2522, 0]
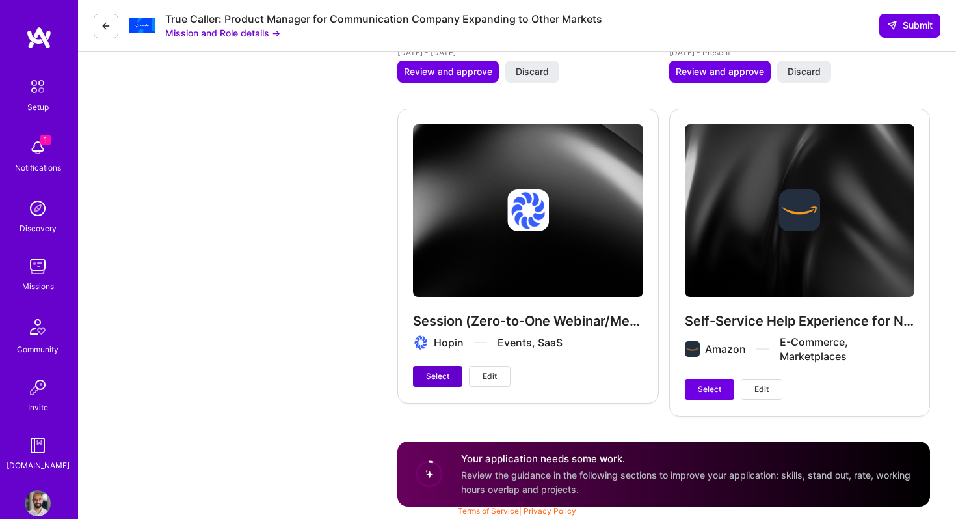
click at [446, 377] on span "Select" at bounding box center [437, 376] width 23 height 12
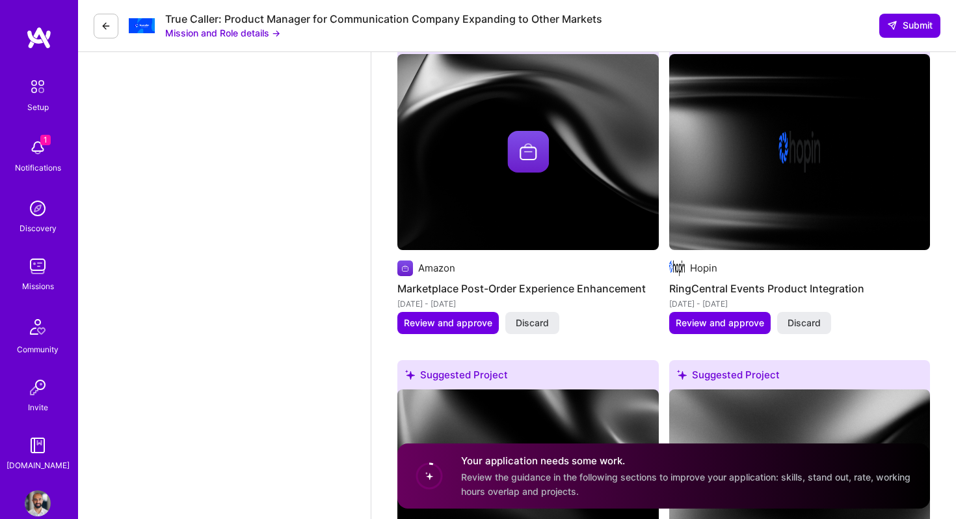
scroll to position [1940, 0]
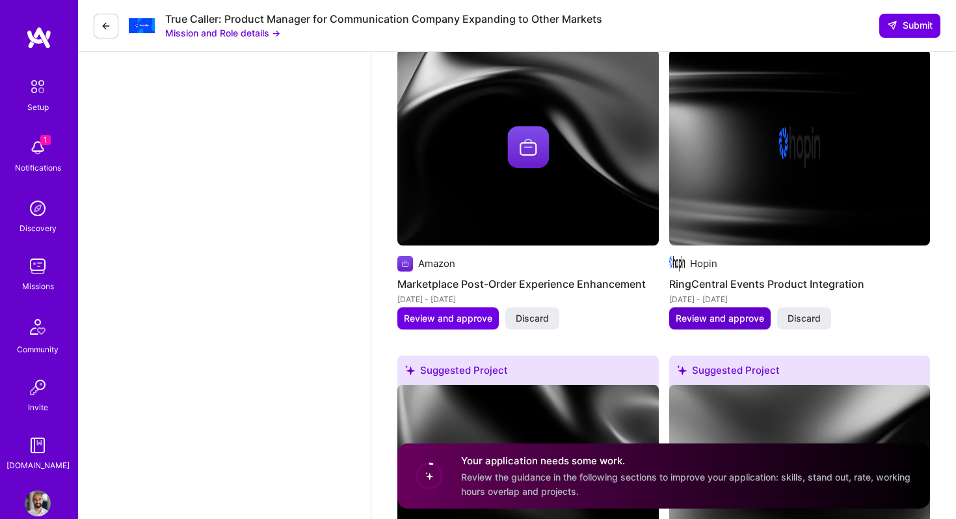
click at [702, 312] on span "Review and approve" at bounding box center [720, 318] width 88 height 13
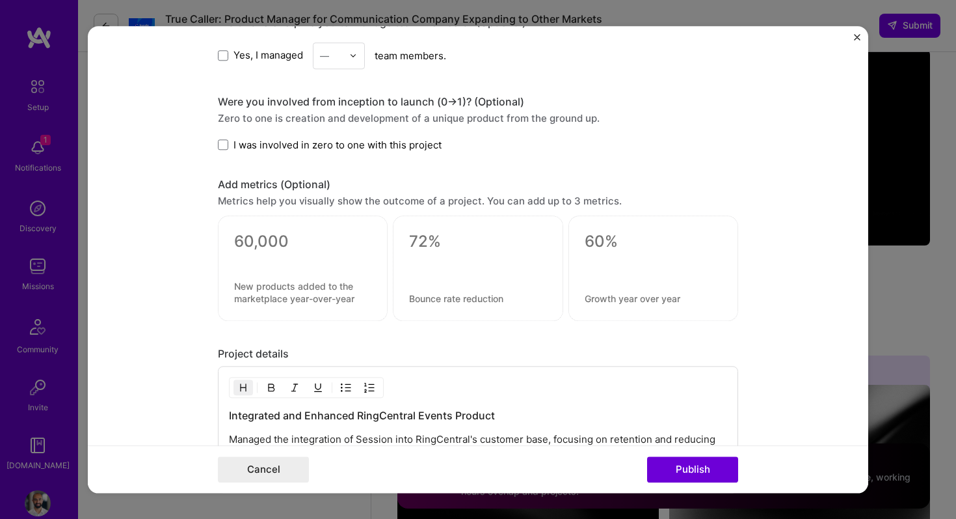
scroll to position [908, 0]
click at [858, 36] on img "Close" at bounding box center [857, 37] width 7 height 7
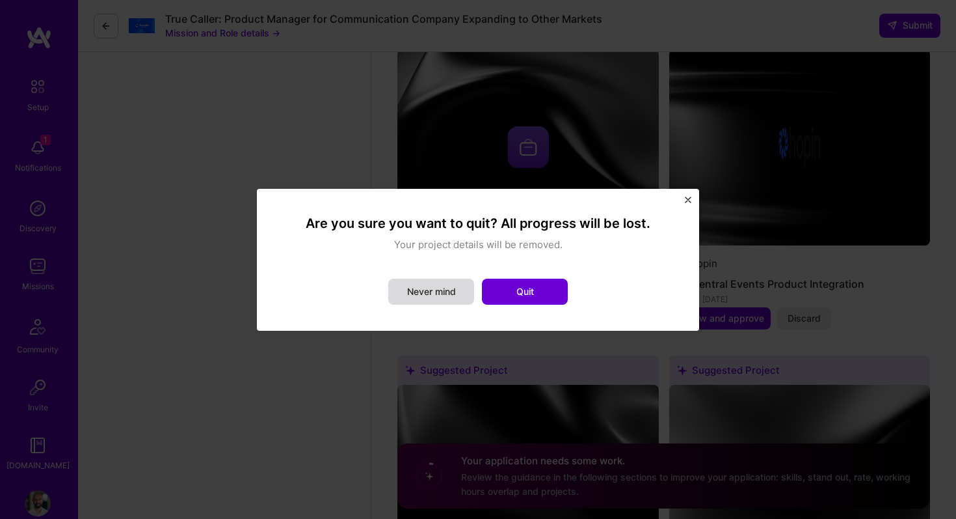
click at [447, 297] on button "Never mind" at bounding box center [431, 291] width 86 height 26
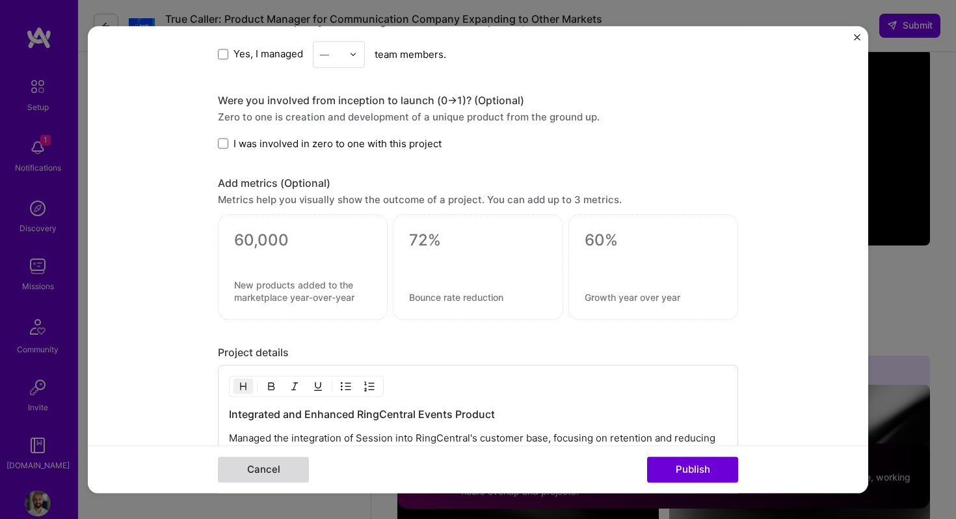
click at [242, 469] on button "Cancel" at bounding box center [263, 469] width 91 height 26
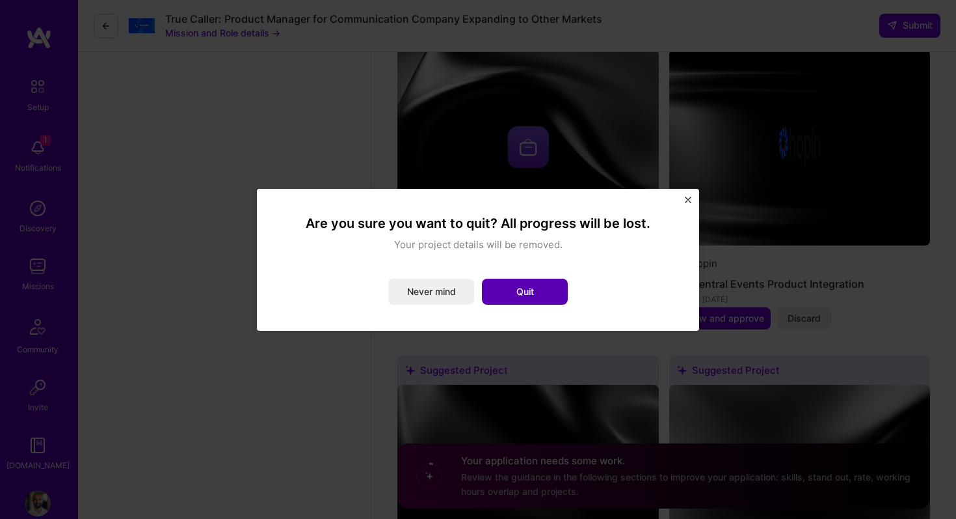
click at [511, 290] on button "Quit" at bounding box center [525, 291] width 86 height 26
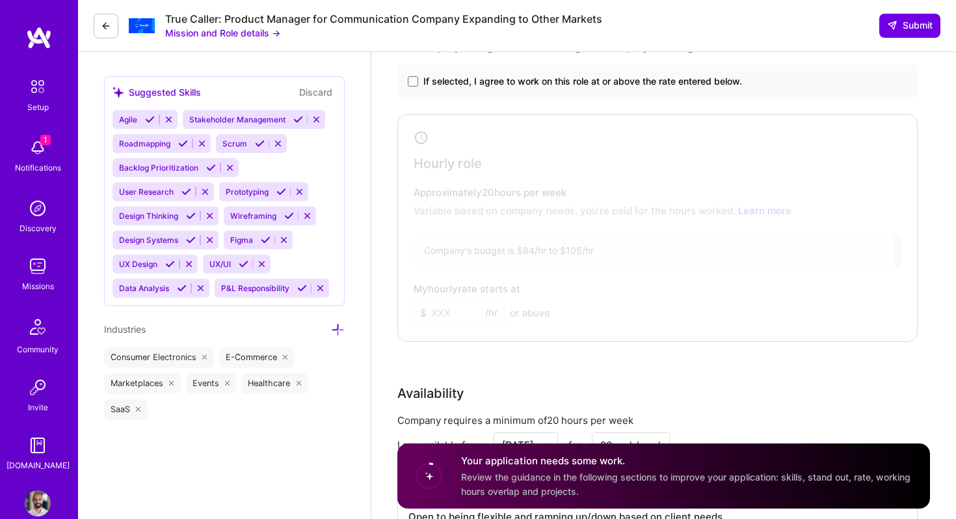
scroll to position [705, 0]
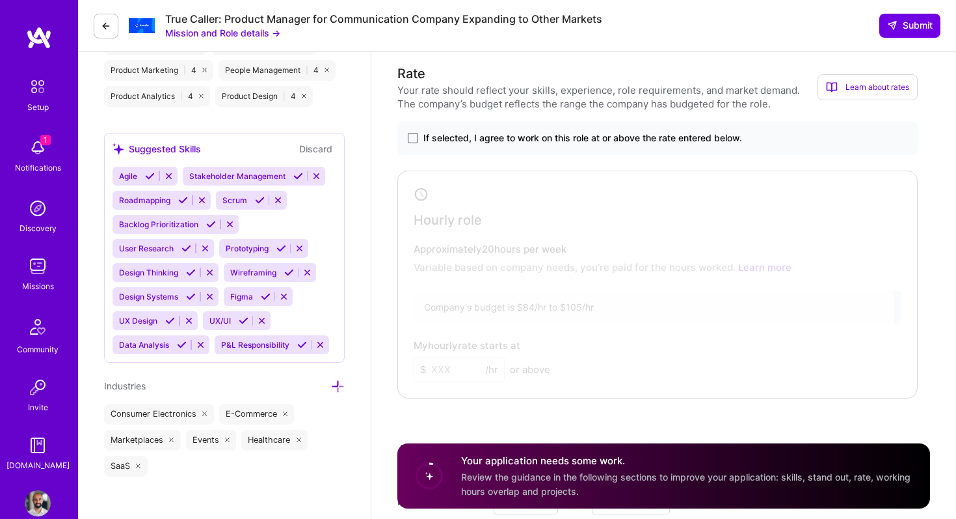
click at [415, 137] on span at bounding box center [413, 138] width 10 height 10
click at [0, 0] on input "If selected, I agree to work on this role at or above the rate entered below." at bounding box center [0, 0] width 0 height 0
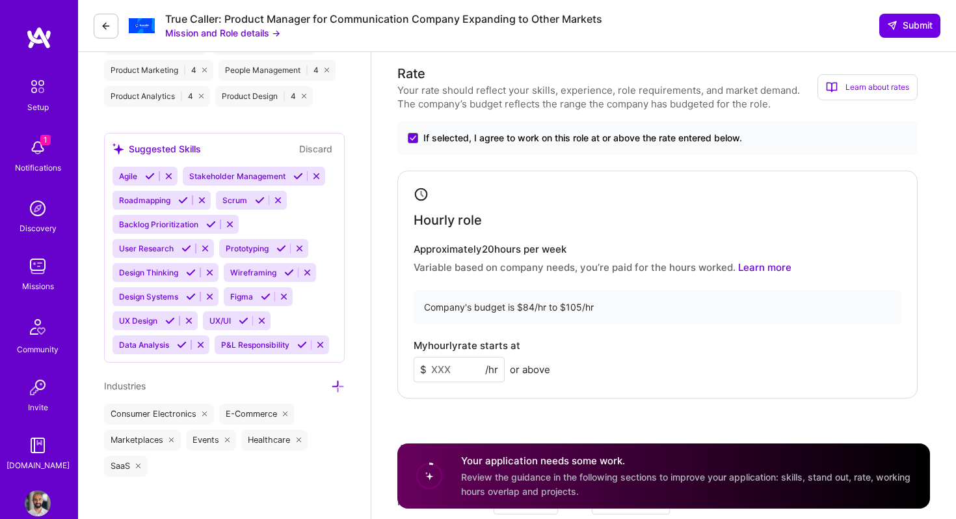
click at [456, 362] on input at bounding box center [459, 369] width 91 height 25
click at [642, 344] on div "My hourly rate starts at $ 100 /hr or above" at bounding box center [658, 361] width 488 height 42
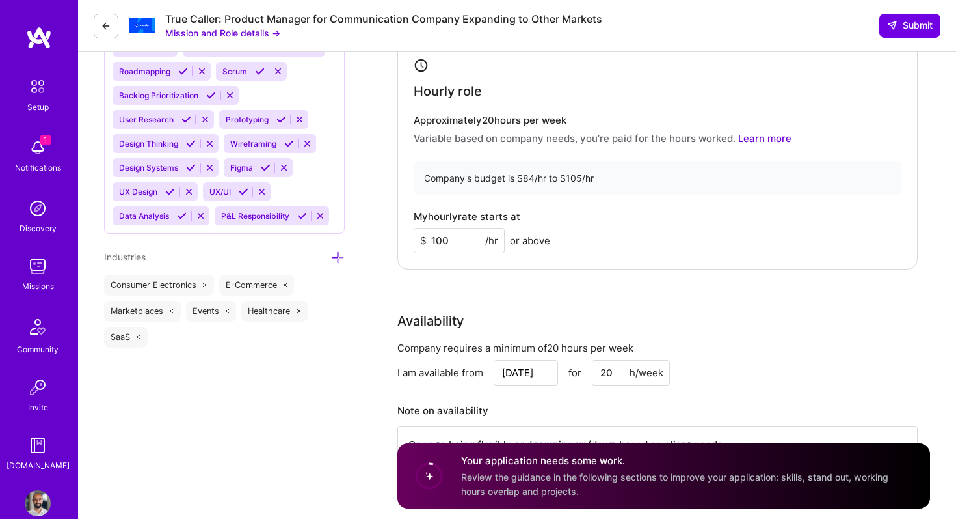
scroll to position [836, 0]
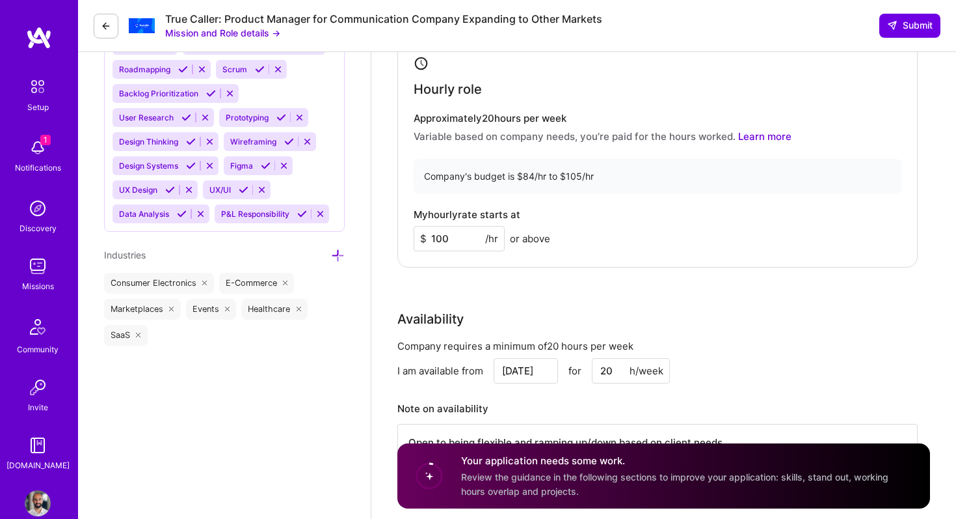
click at [461, 235] on input "100" at bounding box center [459, 238] width 91 height 25
type input "1"
type input "99"
click at [660, 211] on div "My hourly rate starts at $ 99 /hr or above" at bounding box center [658, 230] width 488 height 42
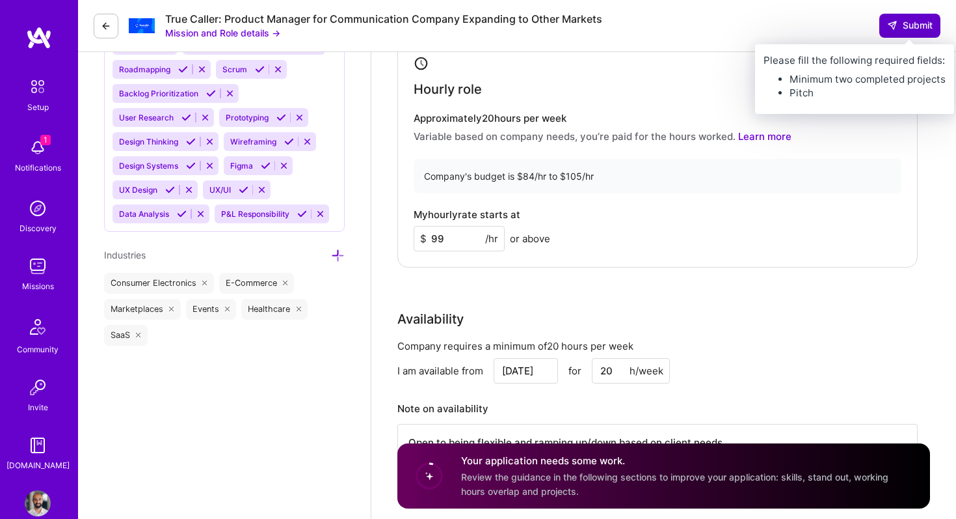
click at [897, 21] on icon at bounding box center [892, 25] width 10 height 10
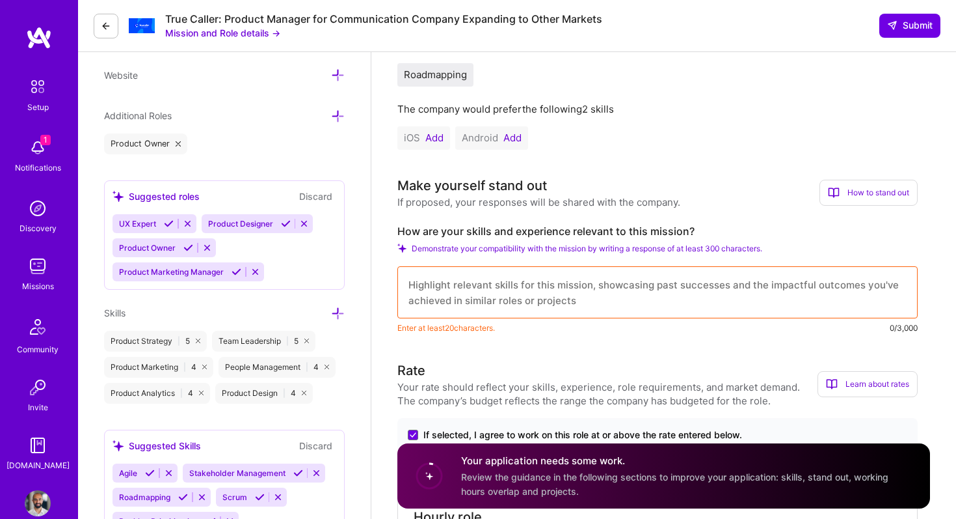
scroll to position [1, 0]
click at [569, 292] on textarea at bounding box center [658, 292] width 520 height 52
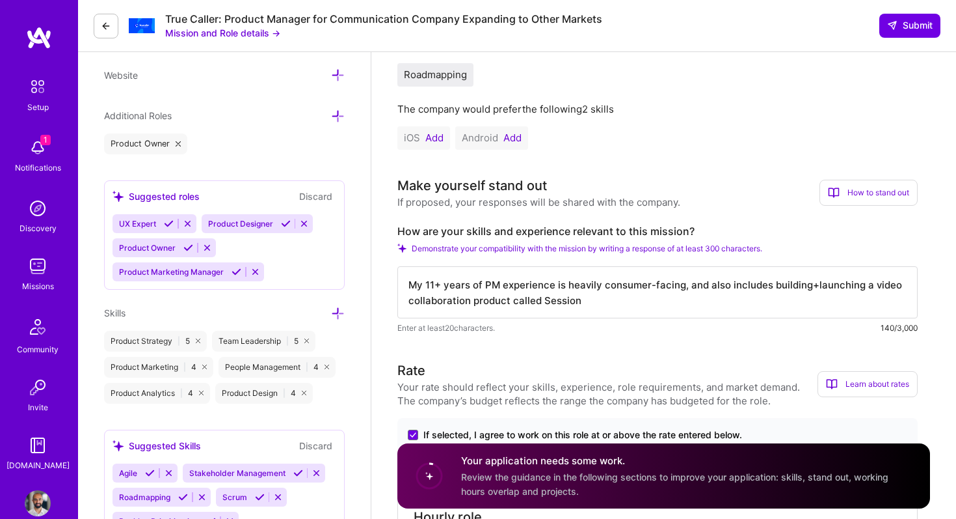
click at [872, 286] on textarea "My 11+ years of PM experience is heavily consumer-facing, and also includes bui…" at bounding box center [658, 292] width 520 height 52
click at [552, 295] on textarea "My 11+ years of PM experience is heavily consumer-facing, and also includes bui…" at bounding box center [658, 292] width 520 height 52
click at [835, 290] on textarea "My 11+ years of PM experience is heavily consumer-facing, and also includes bui…" at bounding box center [658, 292] width 520 height 52
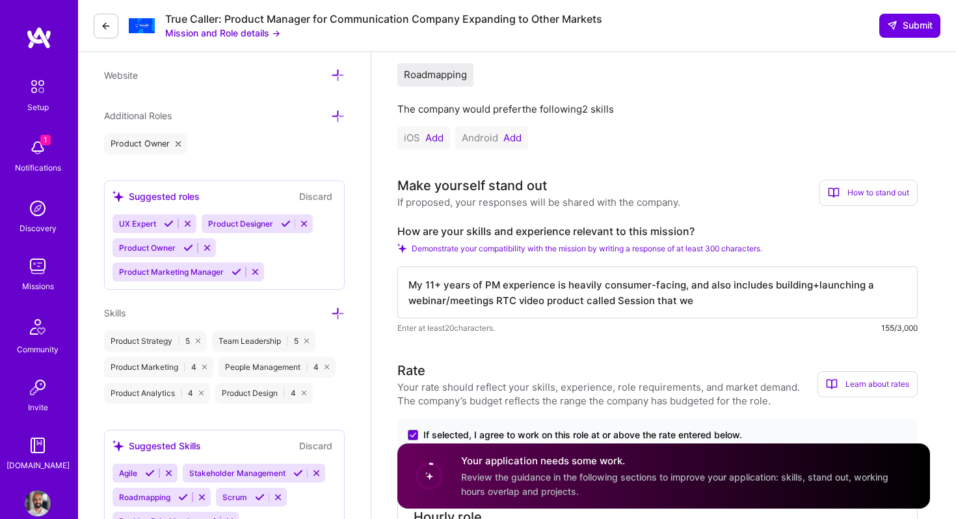
click at [835, 290] on textarea "My 11+ years of PM experience is heavily consumer-facing, and also includes bui…" at bounding box center [658, 292] width 520 height 52
click at [510, 304] on textarea "My 11+ years of PM experience is heavily consumer-facing, and also includes bui…" at bounding box center [658, 292] width 520 height 52
click at [570, 303] on textarea "My 11+ years of PM experience is heavily consumer-facing, and also includes bui…" at bounding box center [658, 292] width 520 height 52
click at [518, 302] on textarea "My 11+ years of PM experience is heavily consumer-facing, and also includes bui…" at bounding box center [658, 292] width 520 height 52
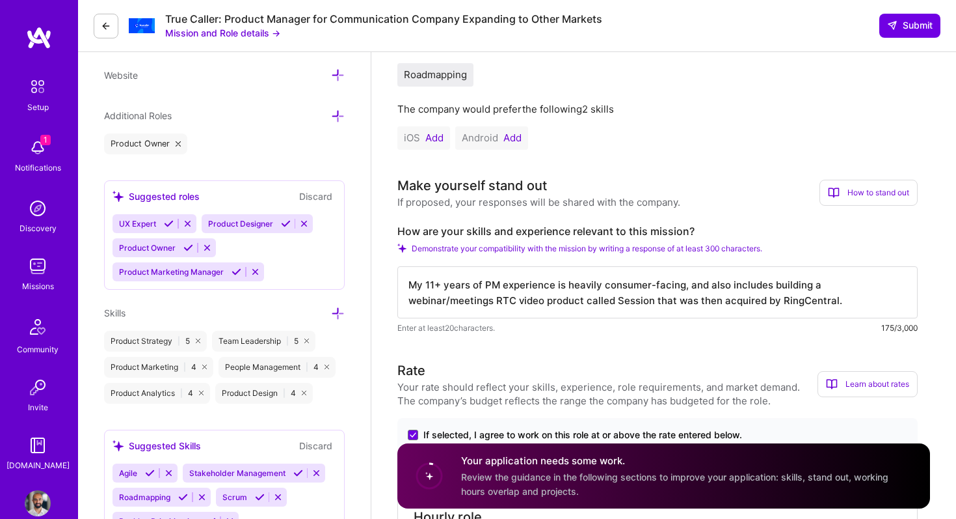
drag, startPoint x: 518, startPoint y: 302, endPoint x: 534, endPoint y: 302, distance: 16.3
click at [534, 302] on textarea "My 11+ years of PM experience is heavily consumer-facing, and also includes bui…" at bounding box center [658, 292] width 520 height 52
click at [593, 301] on textarea "My 11+ years of PM experience is heavily consumer-facing, and also includes bui…" at bounding box center [658, 292] width 520 height 52
click at [807, 285] on textarea "My 11+ years of PM experience is heavily consumer-facing, and also includes bui…" at bounding box center [658, 292] width 520 height 52
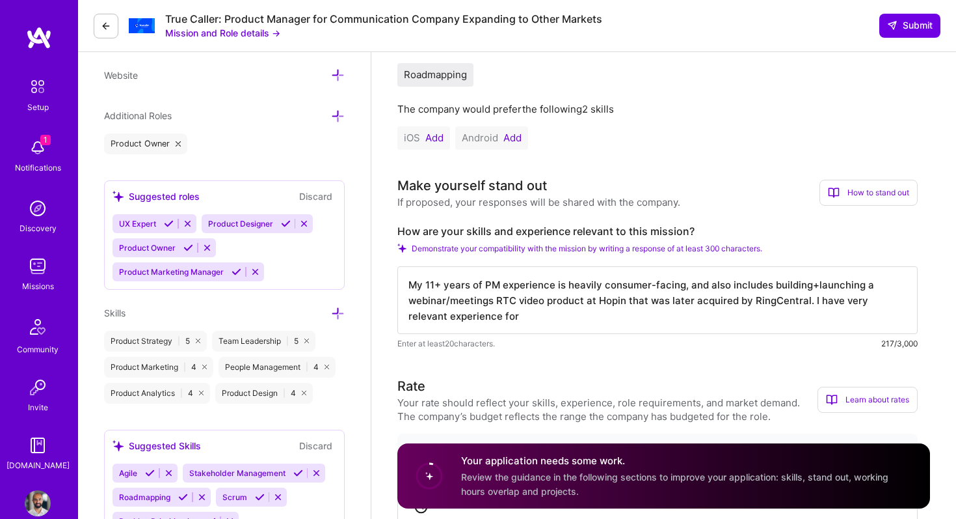
drag, startPoint x: 811, startPoint y: 303, endPoint x: 829, endPoint y: 322, distance: 26.3
click at [829, 322] on textarea "My 11+ years of PM experience is heavily consumer-facing, and also includes bui…" at bounding box center [658, 300] width 520 height 68
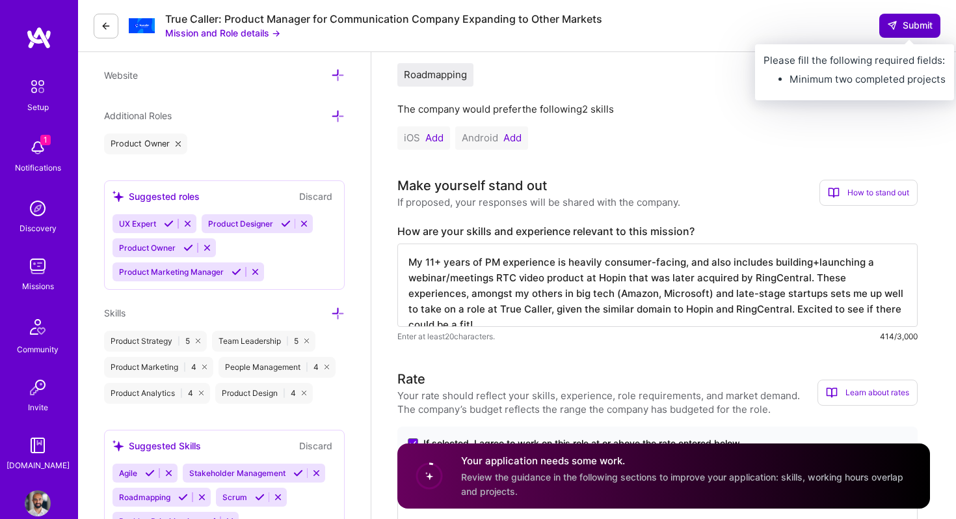
type textarea "My 11+ years of PM experience is heavily consumer-facing, and also includes bui…"
click at [901, 22] on span "Submit" at bounding box center [910, 25] width 46 height 13
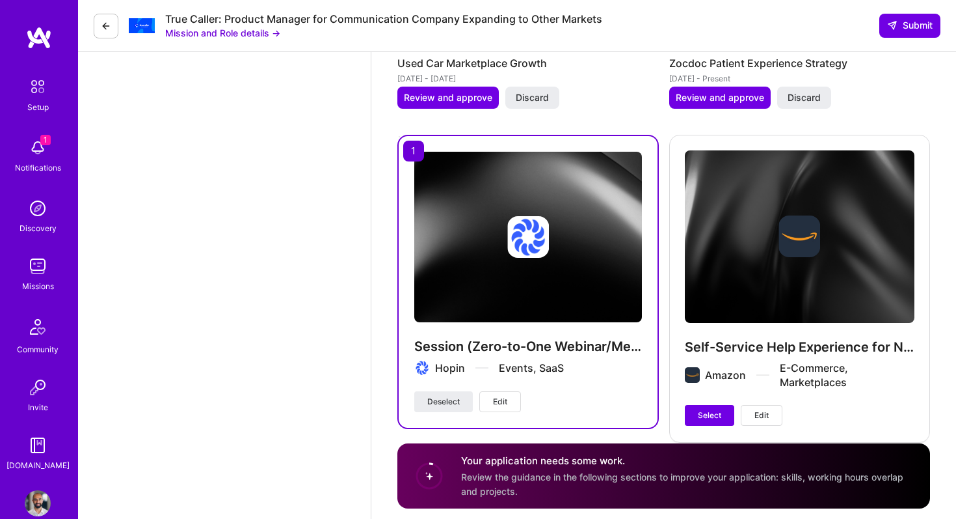
scroll to position [2530, 0]
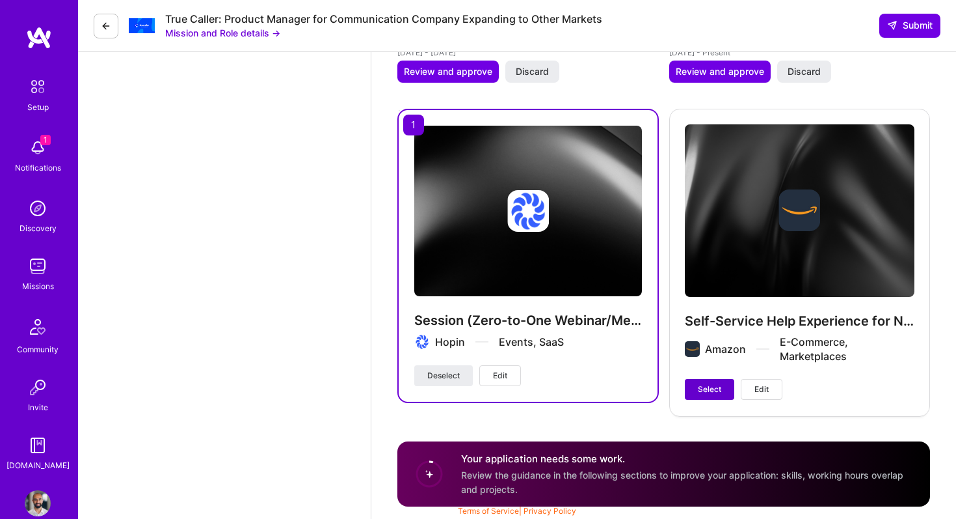
click at [714, 388] on span "Select" at bounding box center [709, 389] width 23 height 12
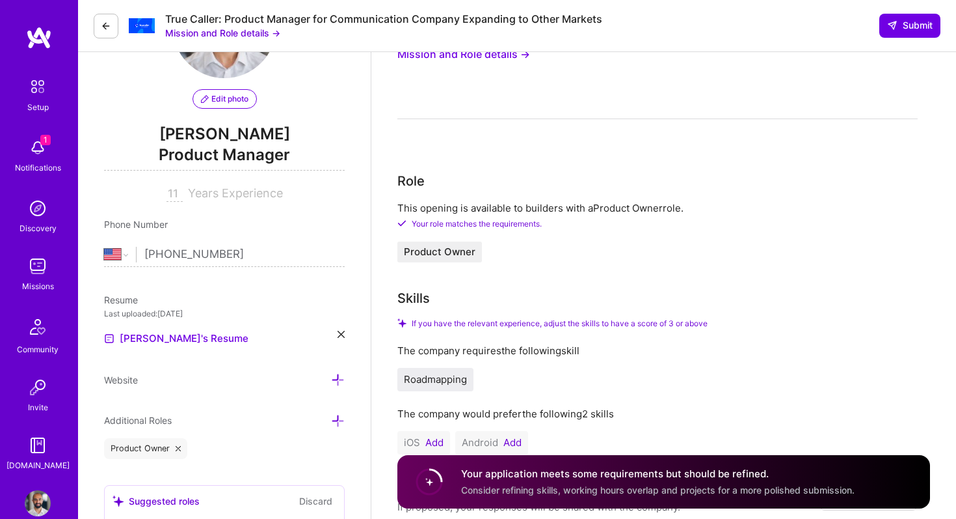
scroll to position [0, 0]
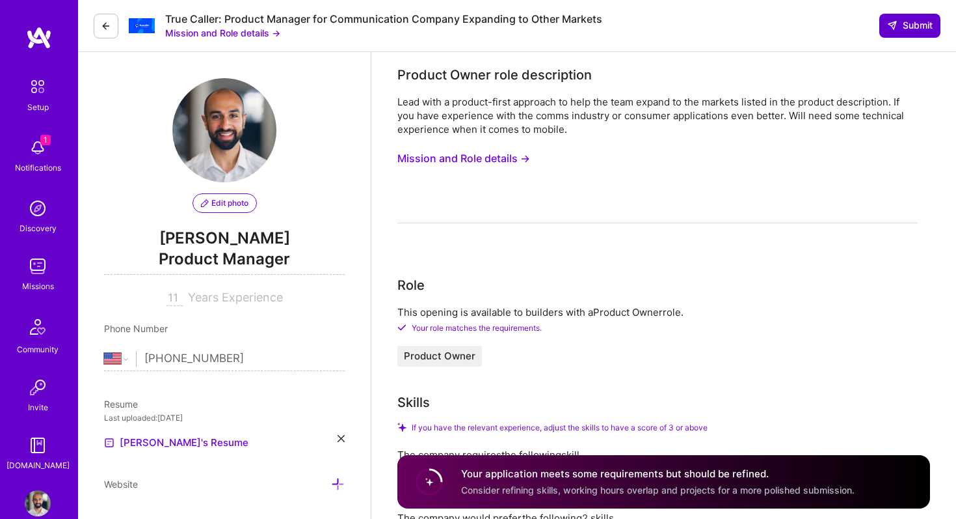
click at [905, 30] on span "Submit" at bounding box center [910, 25] width 46 height 13
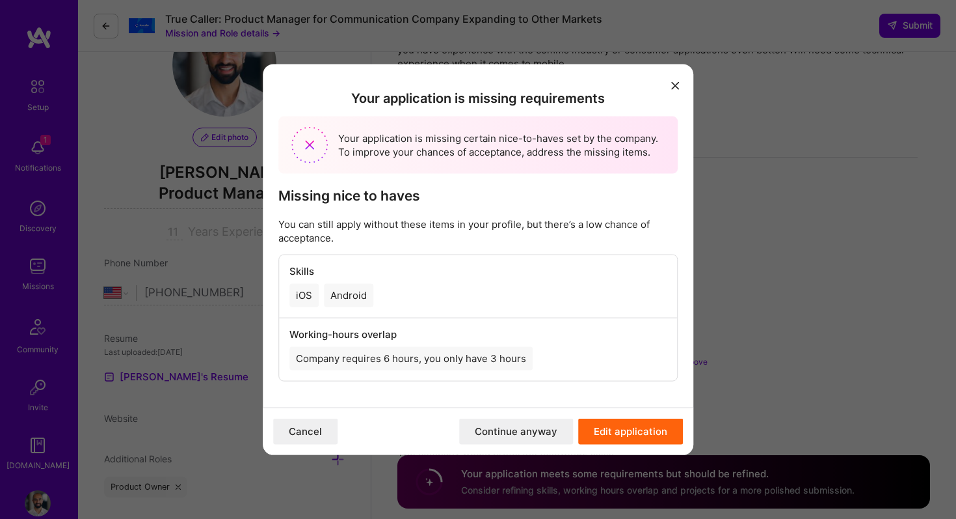
scroll to position [67, 0]
click at [529, 434] on button "Continue anyway" at bounding box center [516, 431] width 114 height 26
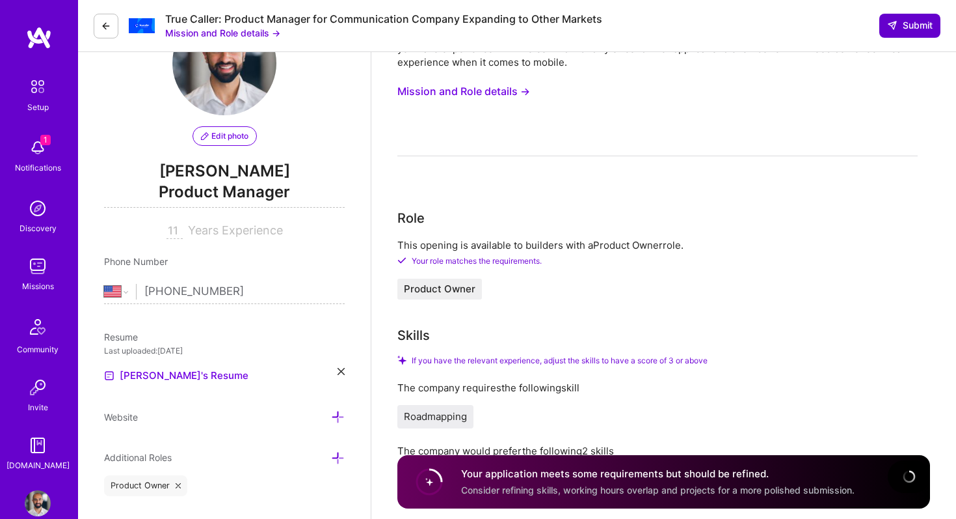
click at [913, 29] on span "Submit" at bounding box center [910, 25] width 46 height 13
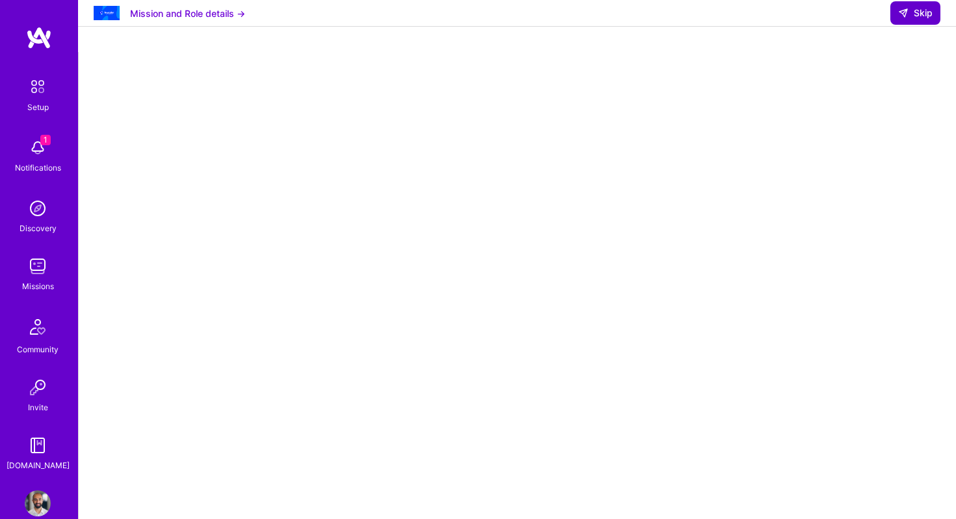
click at [913, 16] on button "Skip" at bounding box center [916, 12] width 50 height 23
select select "US"
